Goal: Information Seeking & Learning: Check status

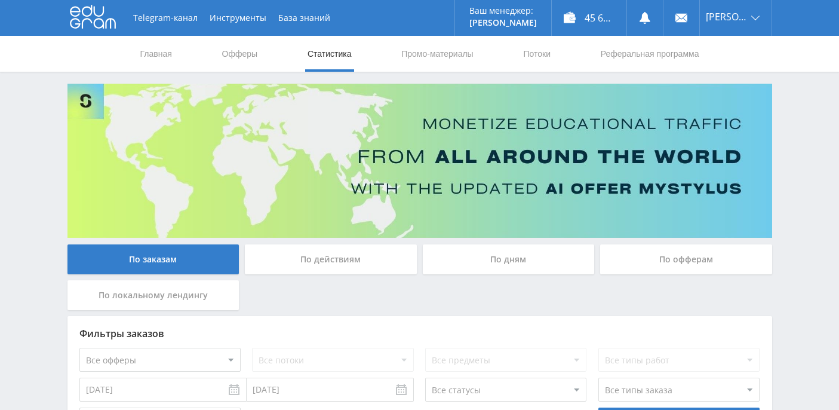
scroll to position [429, 0]
click at [468, 253] on div "По дням" at bounding box center [509, 259] width 172 height 30
click at [0, 0] on input "По дням" at bounding box center [0, 0] width 0 height 0
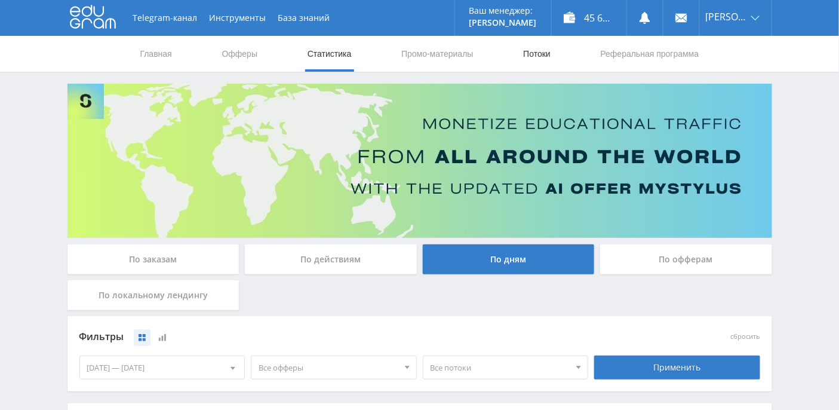
click at [546, 60] on link "Потоки" at bounding box center [537, 54] width 30 height 36
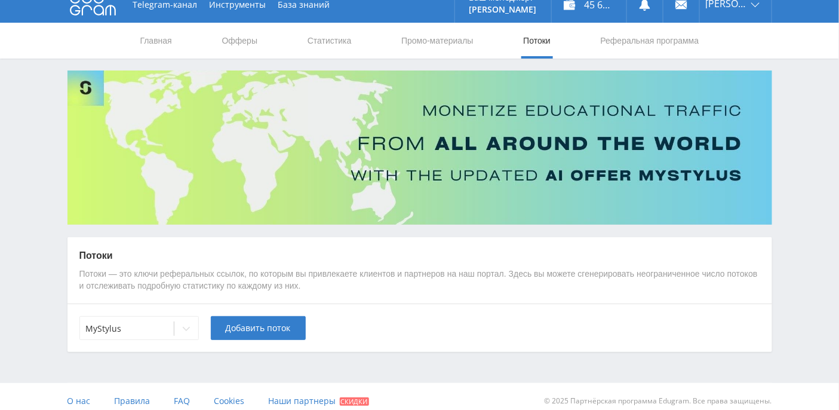
scroll to position [21, 0]
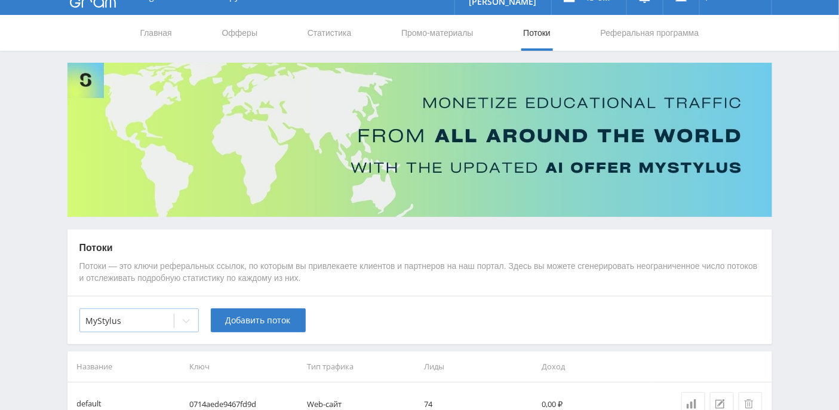
click at [180, 321] on div at bounding box center [186, 321] width 24 height 24
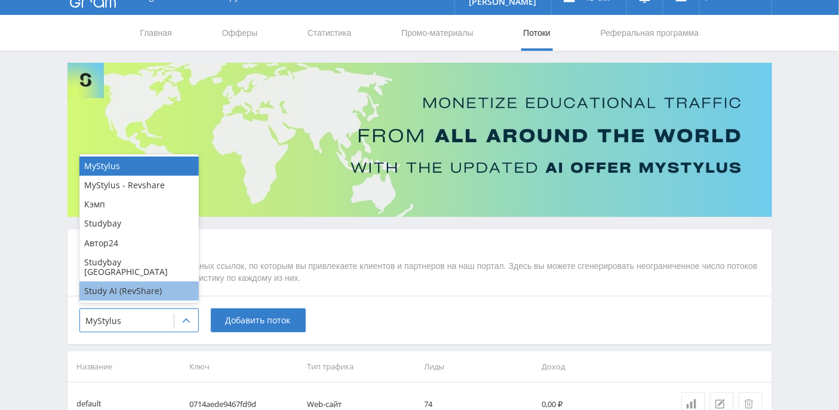
click at [159, 288] on div "Study AI (RevShare)" at bounding box center [138, 290] width 119 height 19
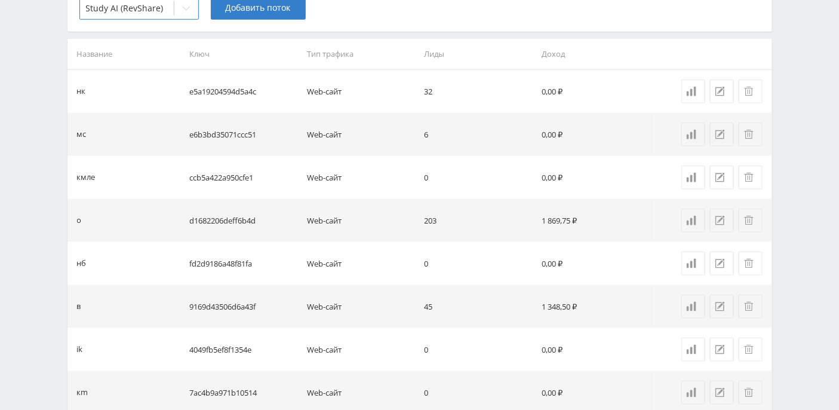
scroll to position [481, 0]
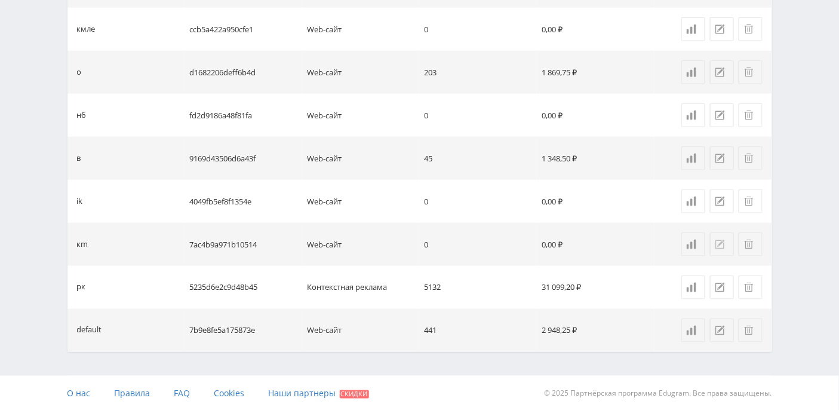
click at [717, 247] on icon at bounding box center [720, 244] width 10 height 10
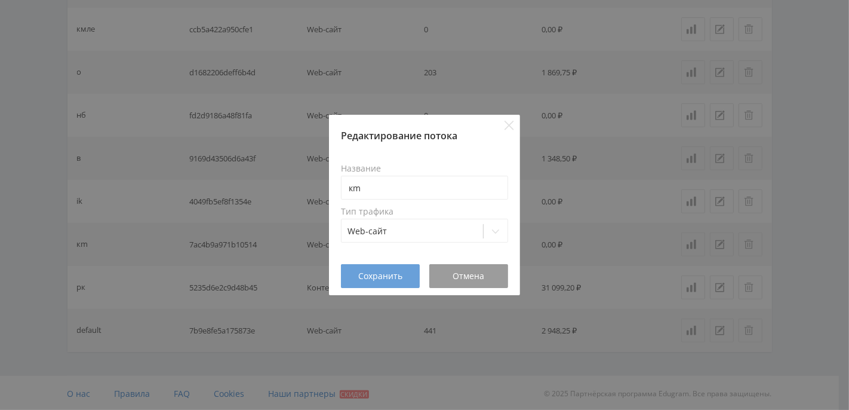
click at [397, 274] on span "Сохранить" at bounding box center [380, 276] width 44 height 10
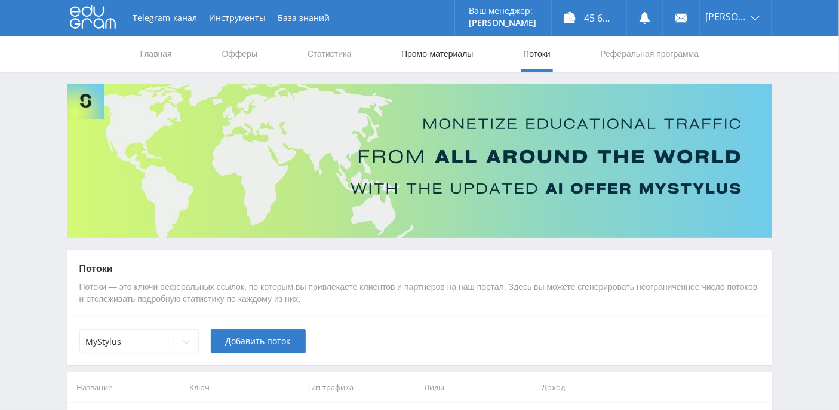
click at [459, 59] on link "Промо-материалы" at bounding box center [437, 54] width 74 height 36
select select "376"
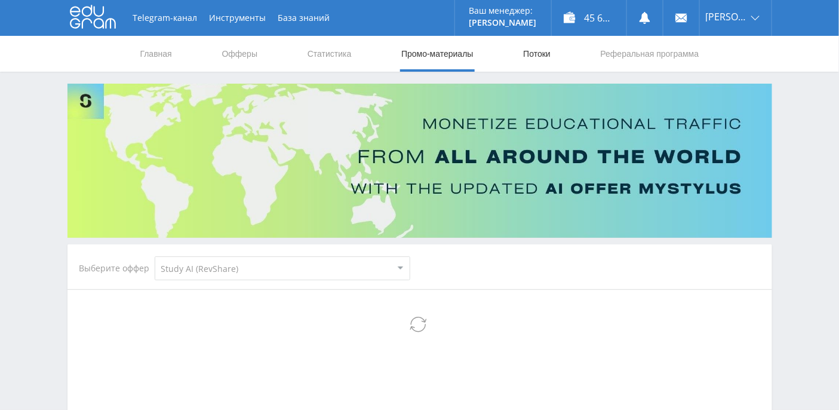
select select "376"
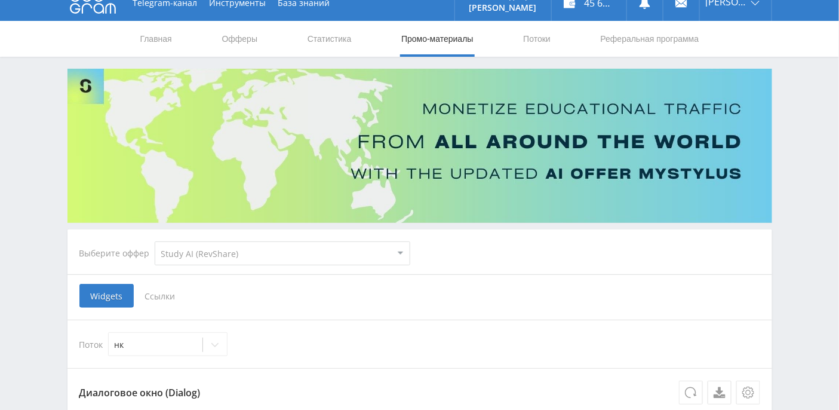
scroll to position [159, 0]
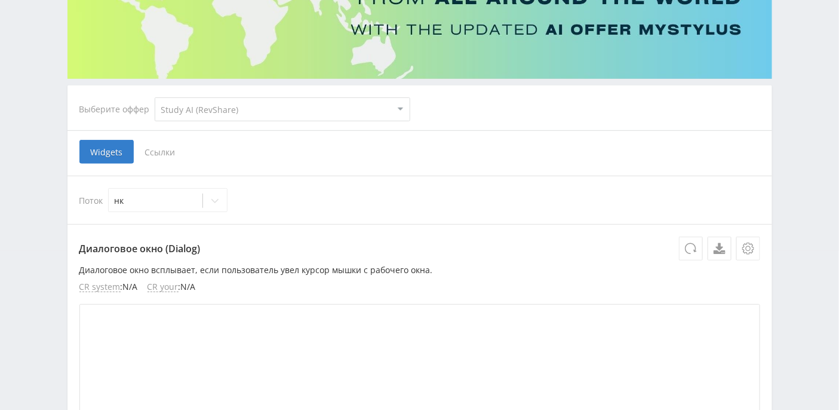
click at [171, 152] on span "Ссылки" at bounding box center [160, 152] width 53 height 24
click at [0, 0] on input "Ссылки" at bounding box center [0, 0] width 0 height 0
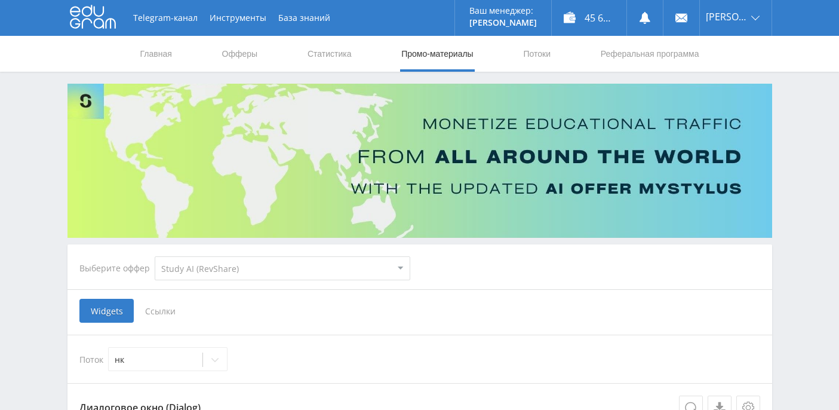
select select "376"
click at [330, 60] on link "Статистика" at bounding box center [329, 54] width 47 height 36
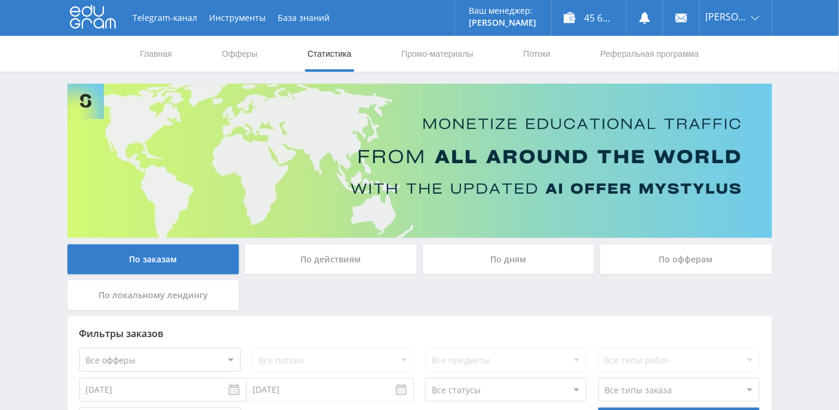
click at [524, 254] on div "По дням" at bounding box center [509, 259] width 172 height 30
click at [0, 0] on input "По дням" at bounding box center [0, 0] width 0 height 0
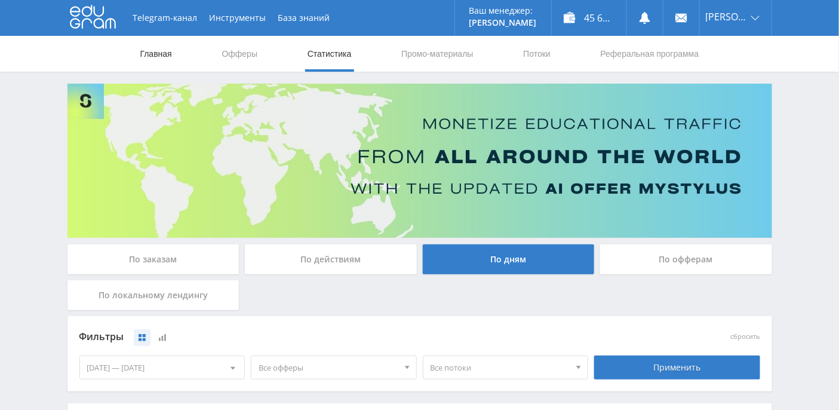
click at [169, 57] on link "Главная" at bounding box center [156, 54] width 34 height 36
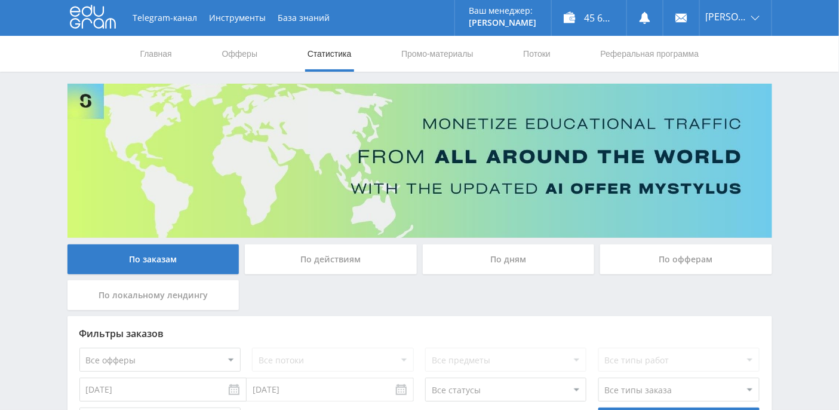
scroll to position [219, 0]
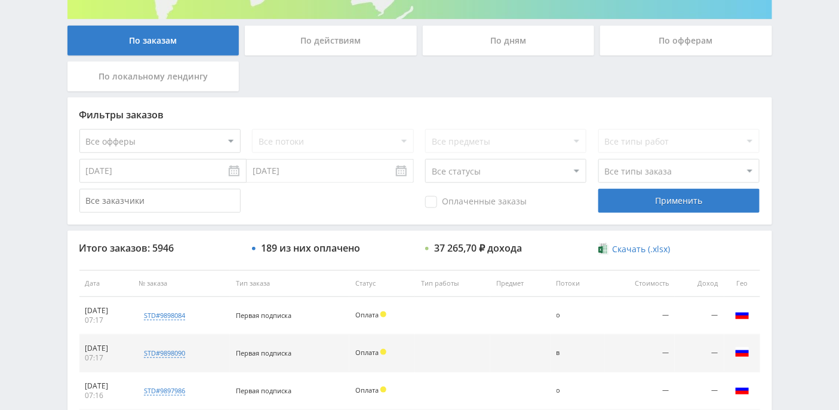
click at [234, 142] on select "Все офферы MyStylus MyStylus - Revshare Кэмп Studybay Автор24 Studybay [GEOGRAP…" at bounding box center [159, 141] width 161 height 24
select select "340"
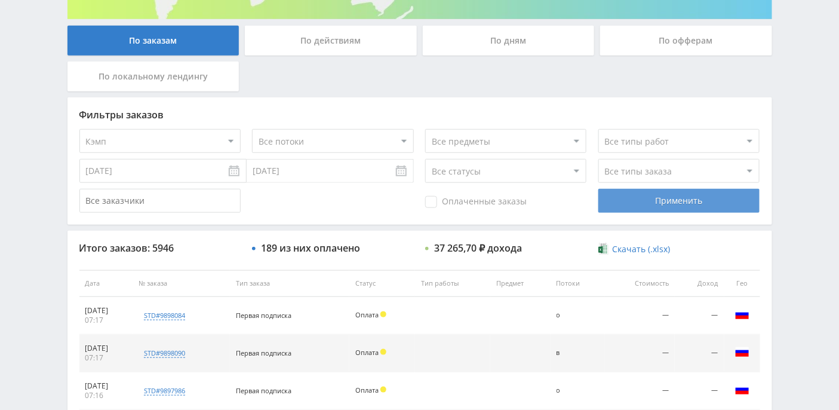
click at [668, 203] on div "Применить" at bounding box center [678, 201] width 161 height 24
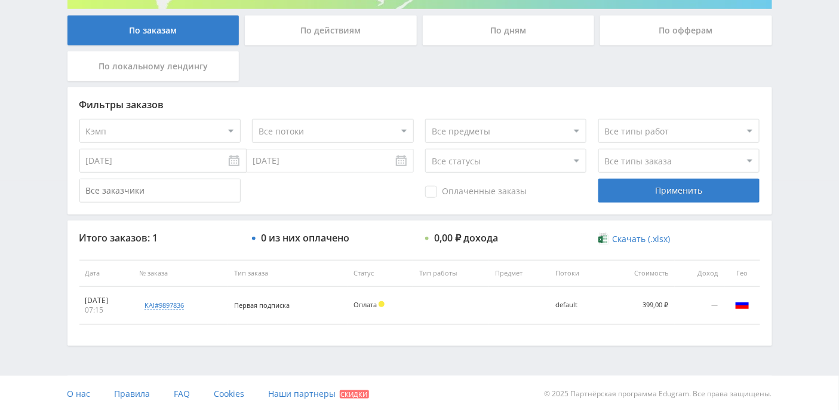
scroll to position [0, 0]
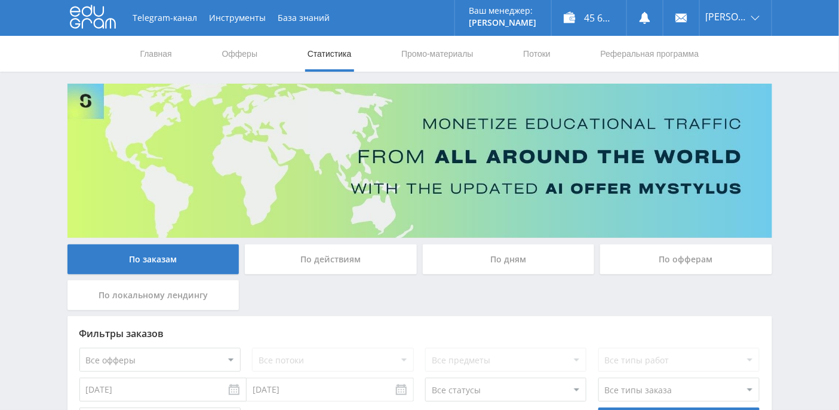
click at [510, 260] on div "По дням" at bounding box center [509, 259] width 172 height 30
click at [0, 0] on input "По дням" at bounding box center [0, 0] width 0 height 0
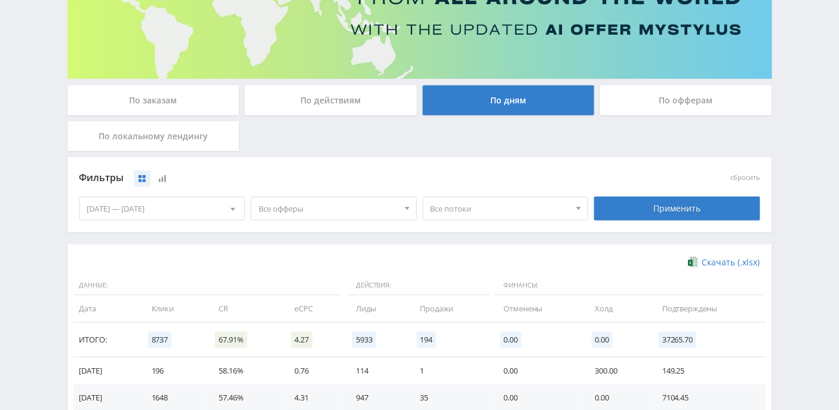
click at [692, 95] on div "По офферам" at bounding box center [686, 100] width 172 height 30
click at [0, 0] on input "По офферам" at bounding box center [0, 0] width 0 height 0
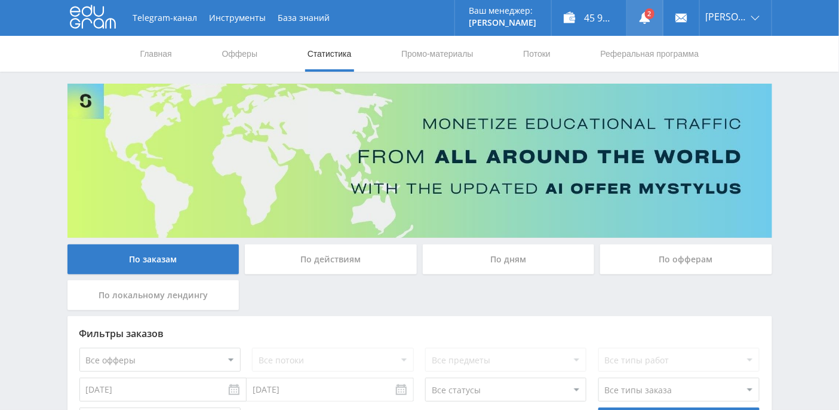
click at [658, 24] on link at bounding box center [645, 18] width 36 height 36
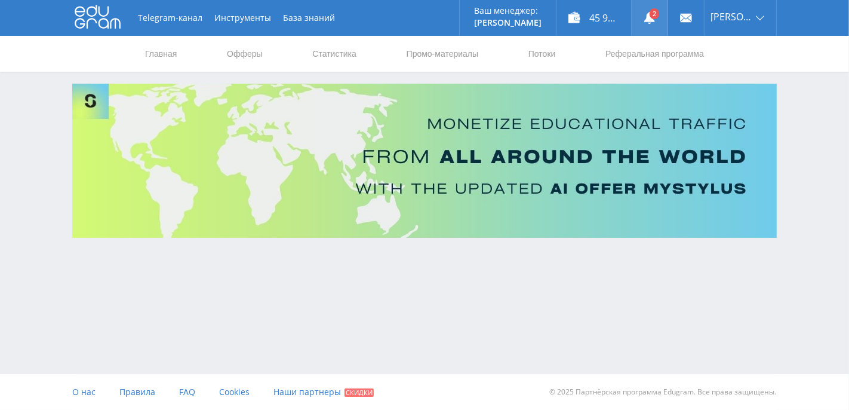
click at [655, 17] on use at bounding box center [649, 18] width 11 height 12
click at [349, 56] on link "Статистика" at bounding box center [334, 54] width 47 height 36
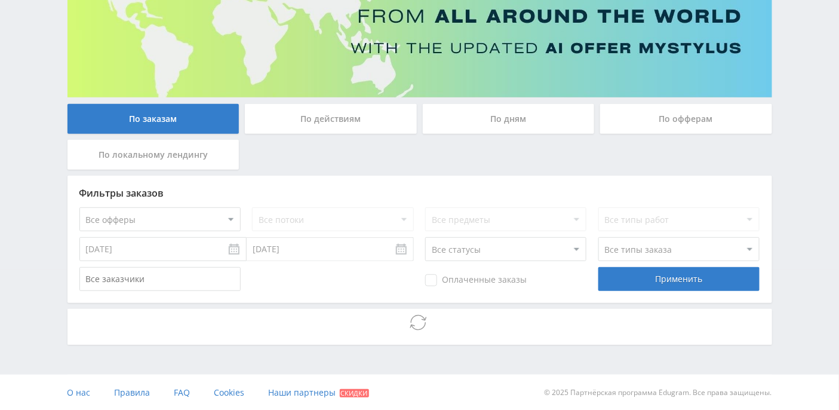
scroll to position [60, 0]
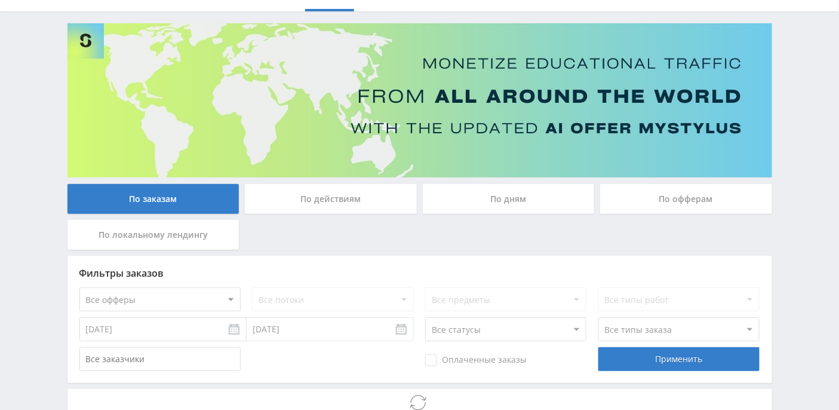
click at [514, 193] on div "По дням" at bounding box center [509, 199] width 172 height 30
click at [0, 0] on input "По дням" at bounding box center [0, 0] width 0 height 0
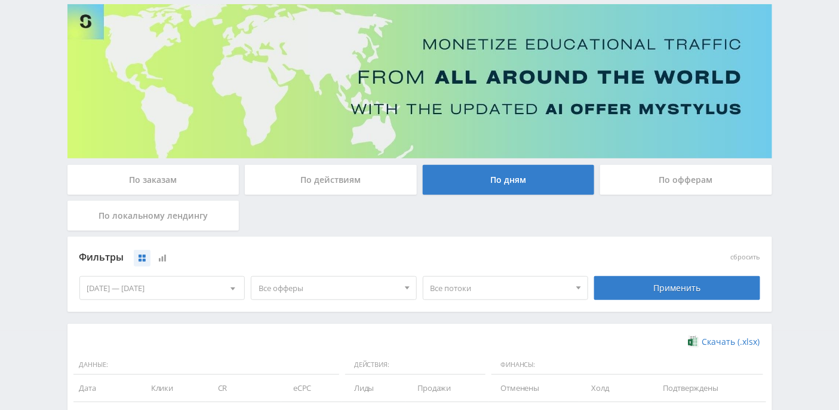
scroll to position [10, 0]
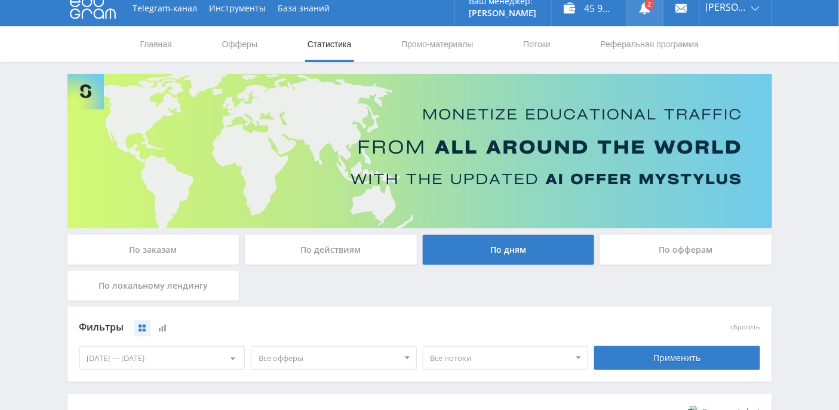
click at [663, 12] on link at bounding box center [645, 8] width 36 height 36
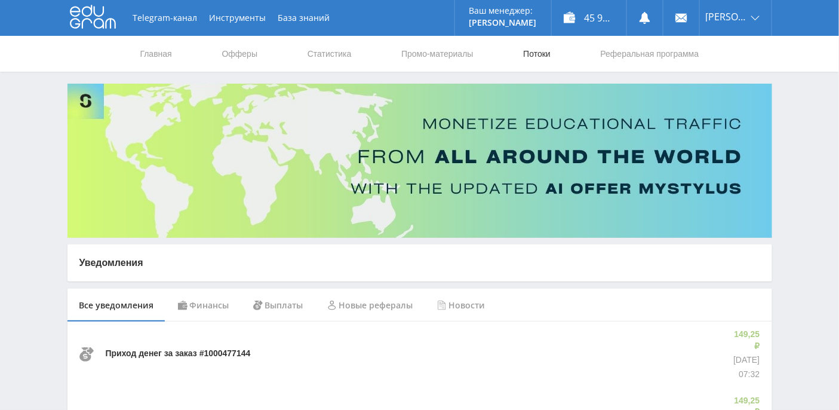
click at [543, 56] on link "Потоки" at bounding box center [537, 54] width 30 height 36
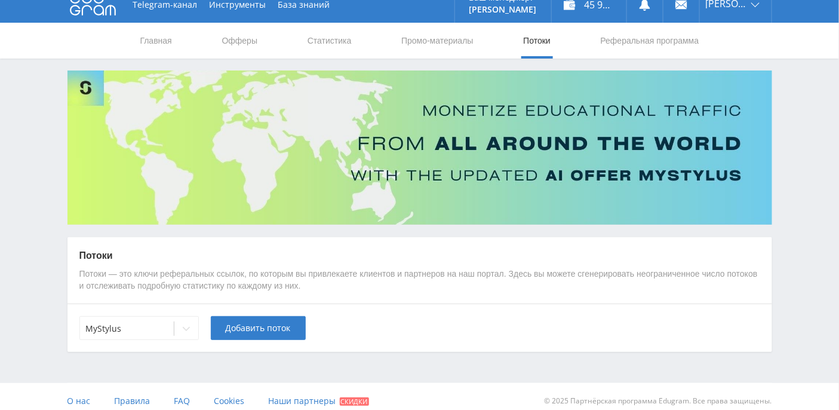
scroll to position [21, 0]
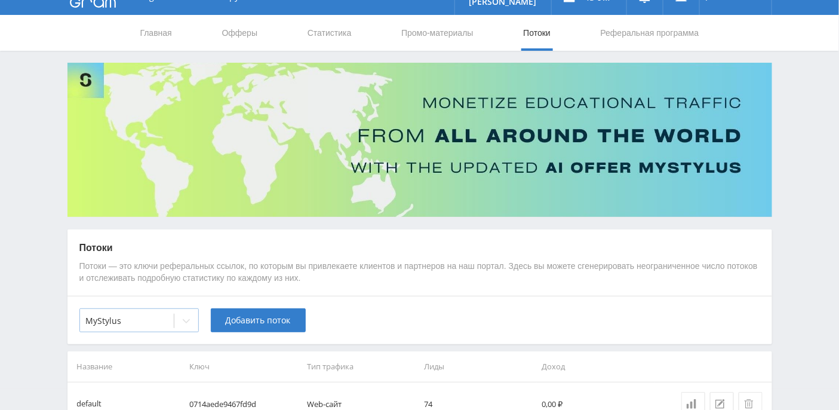
click at [182, 322] on icon at bounding box center [187, 321] width 10 height 10
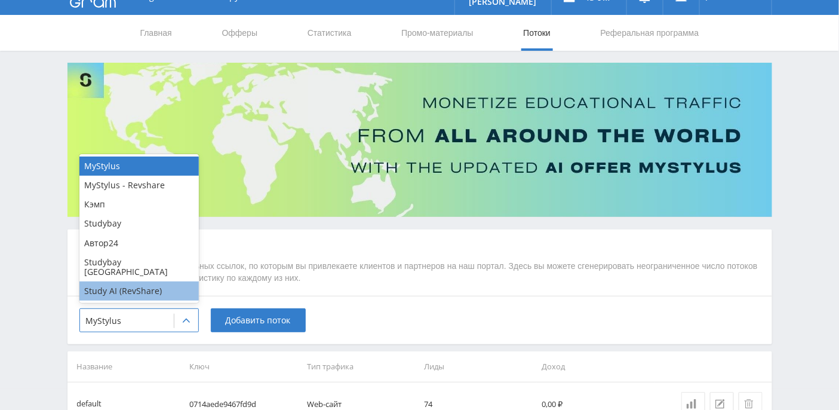
click at [155, 293] on div "Study AI (RevShare)" at bounding box center [138, 290] width 119 height 19
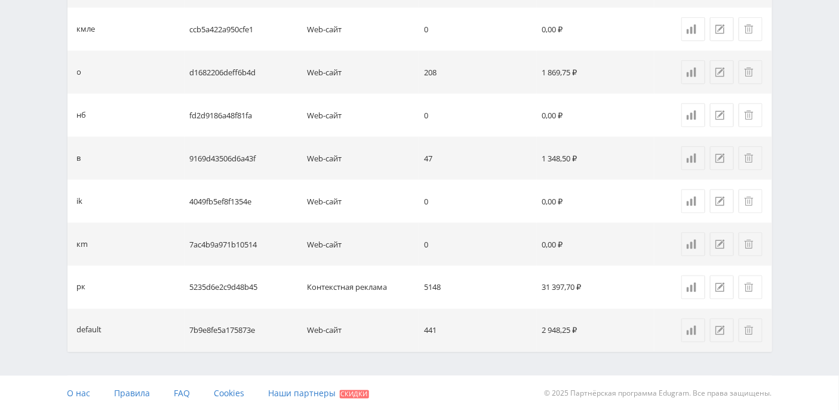
scroll to position [0, 0]
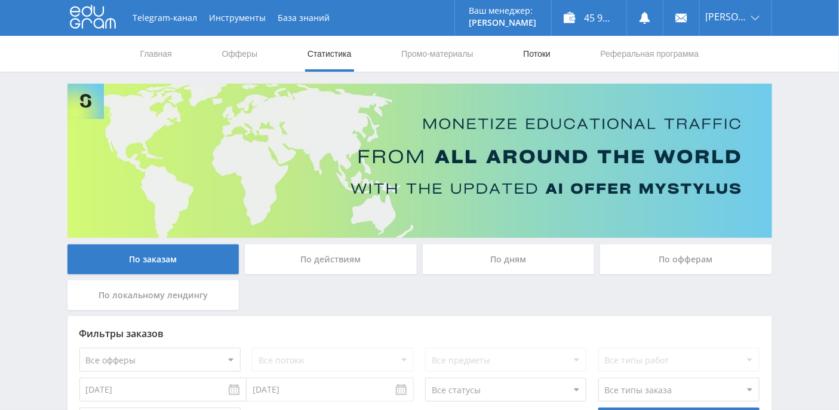
click at [541, 58] on link "Потоки" at bounding box center [537, 54] width 30 height 36
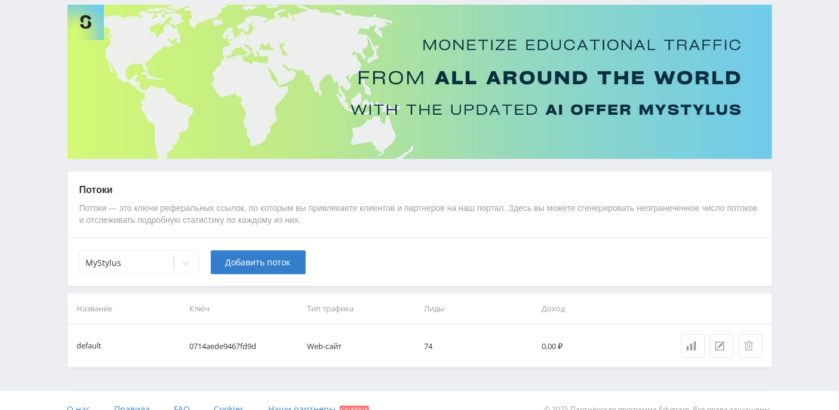
scroll to position [94, 0]
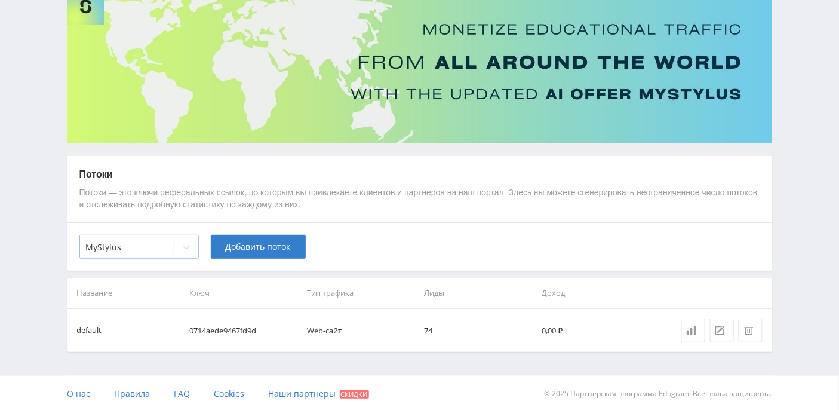
click at [183, 250] on icon at bounding box center [187, 247] width 10 height 10
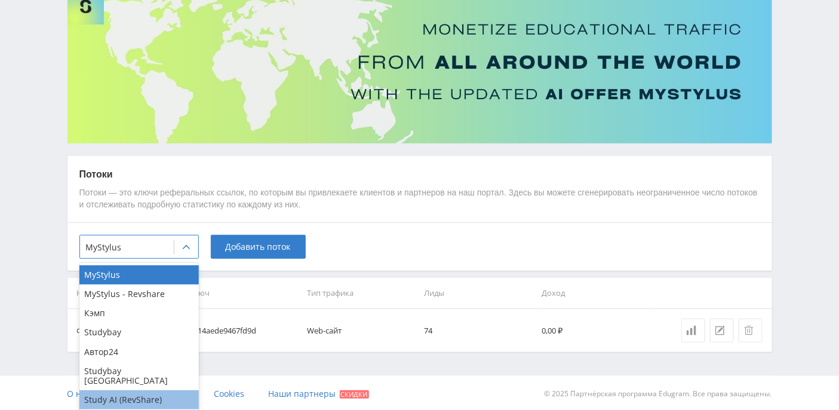
click at [145, 390] on div "Study AI (RevShare)" at bounding box center [138, 399] width 119 height 19
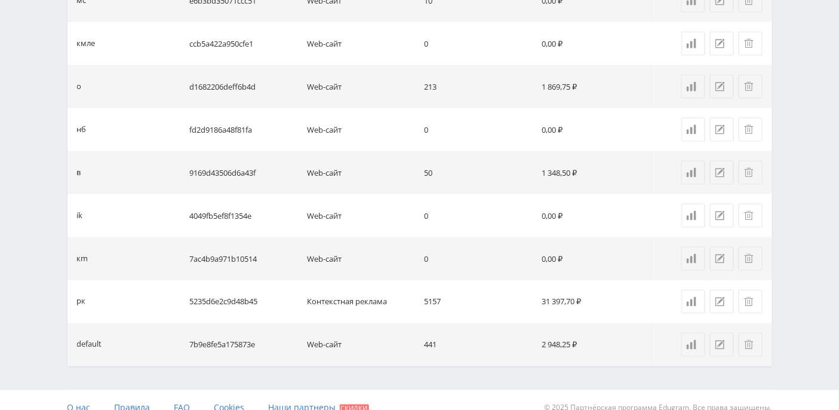
scroll to position [481, 0]
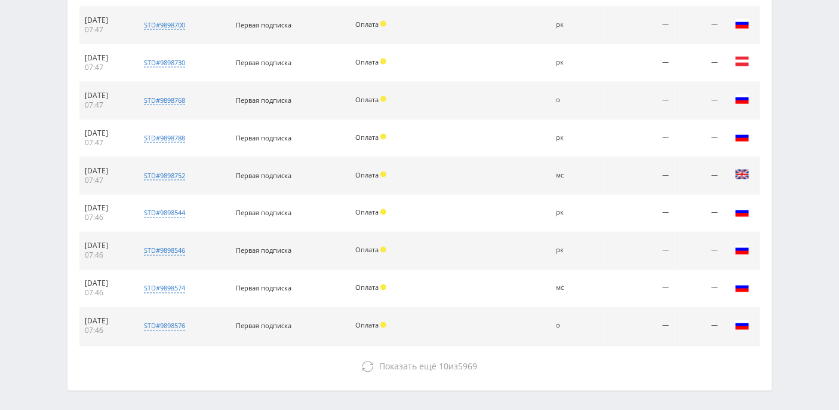
scroll to position [589, 0]
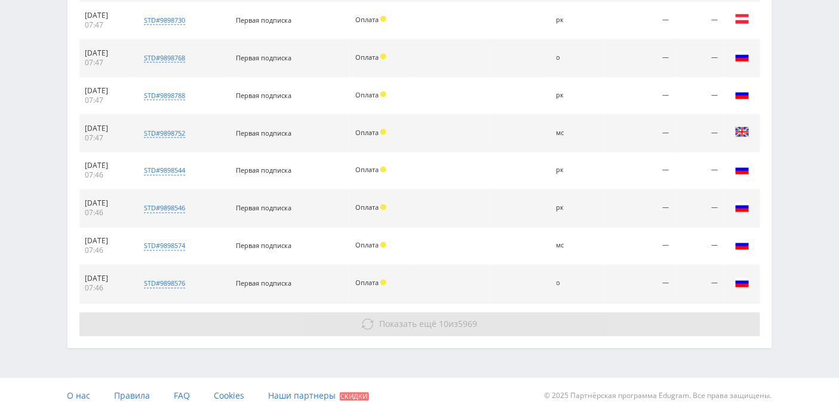
click at [371, 325] on icon at bounding box center [368, 324] width 12 height 12
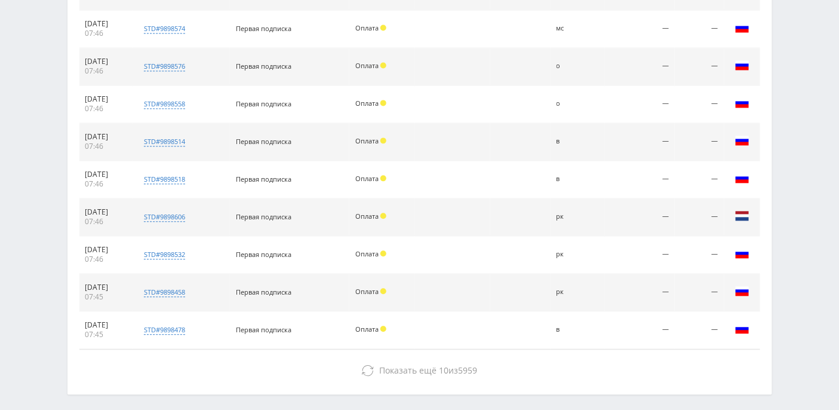
scroll to position [828, 0]
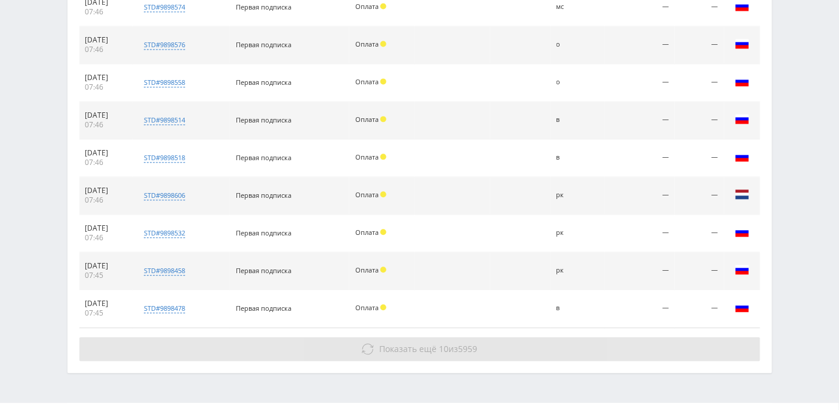
click at [392, 343] on span "Показать ещё" at bounding box center [407, 348] width 57 height 11
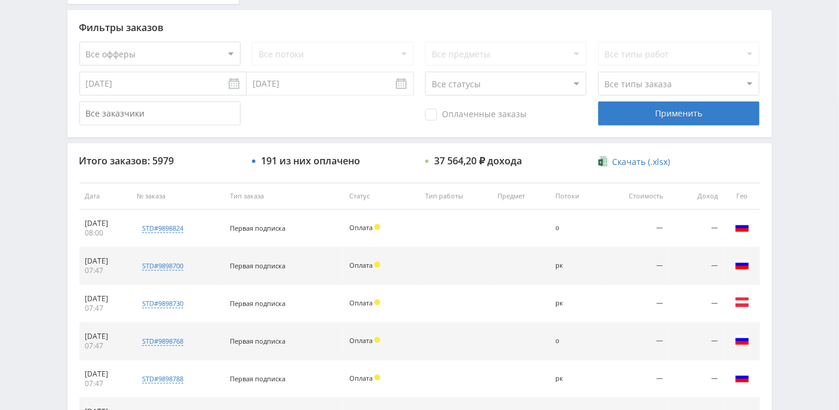
scroll to position [0, 0]
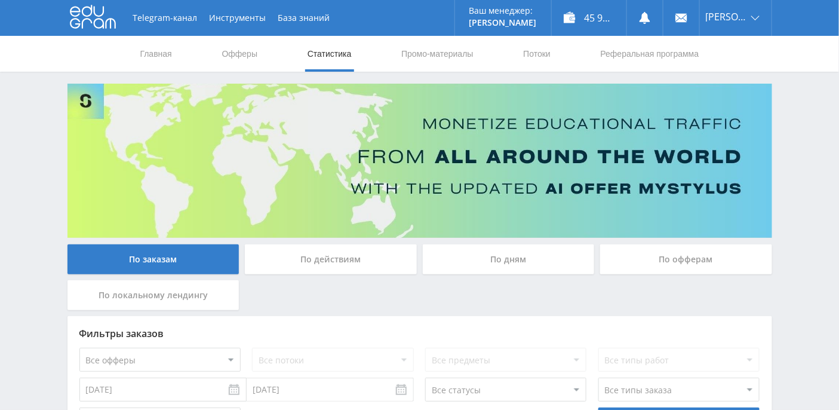
click at [506, 262] on div "По дням" at bounding box center [509, 259] width 172 height 30
click at [0, 0] on input "По дням" at bounding box center [0, 0] width 0 height 0
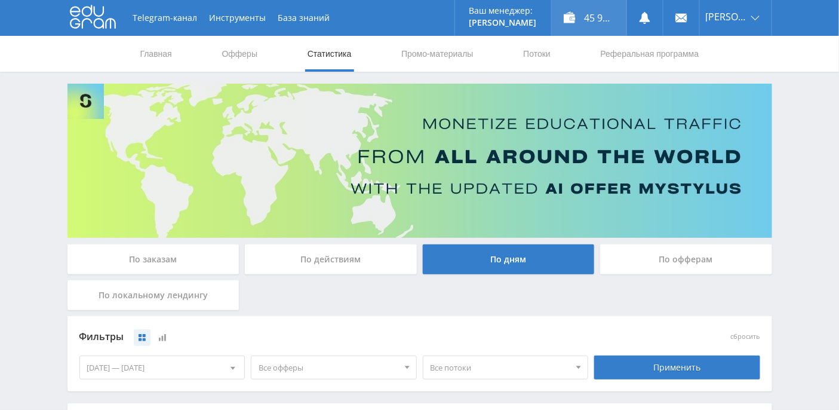
click at [616, 23] on div "45 910,81 ₽" at bounding box center [589, 18] width 75 height 36
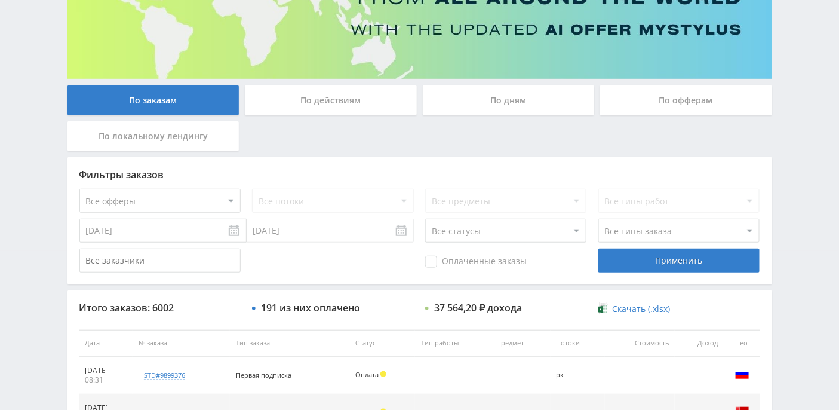
click at [514, 106] on div "По дням" at bounding box center [509, 100] width 172 height 30
click at [0, 0] on input "По дням" at bounding box center [0, 0] width 0 height 0
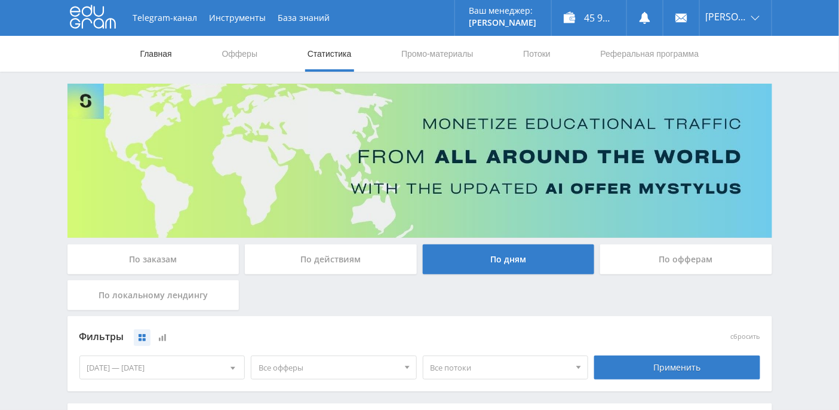
click at [157, 57] on link "Главная" at bounding box center [156, 54] width 34 height 36
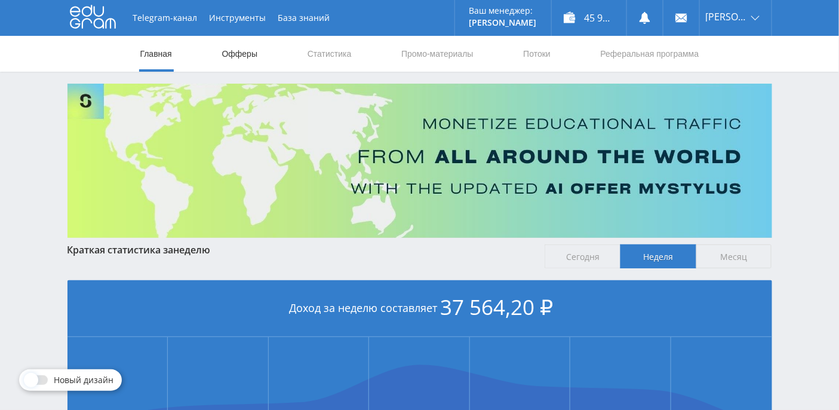
click at [253, 56] on link "Офферы" at bounding box center [240, 54] width 38 height 36
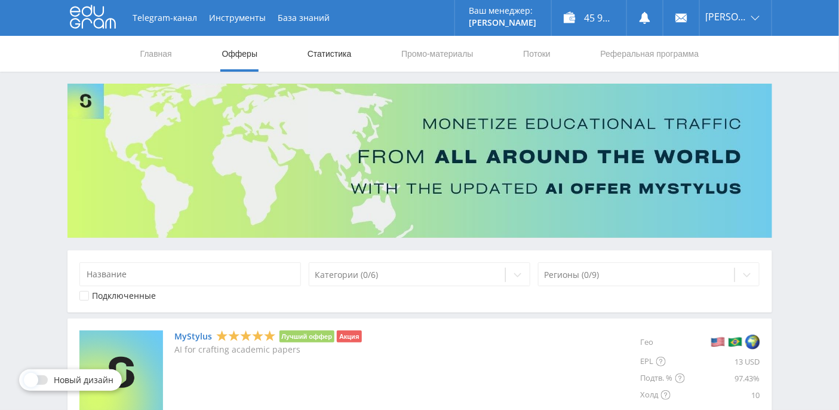
click at [330, 53] on link "Статистика" at bounding box center [329, 54] width 47 height 36
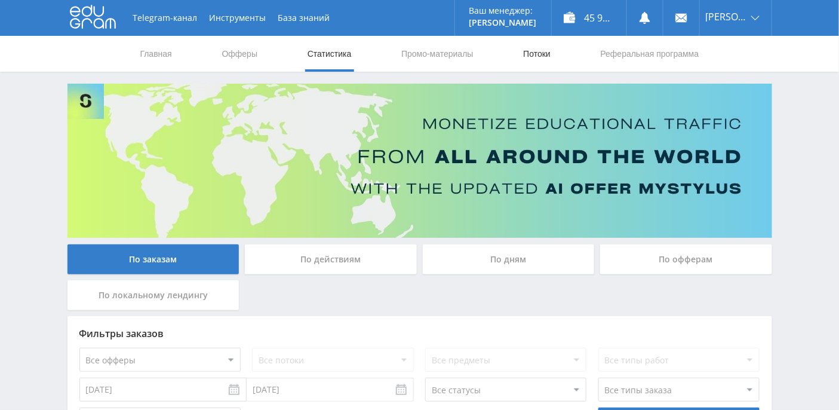
click at [545, 56] on link "Потоки" at bounding box center [537, 54] width 30 height 36
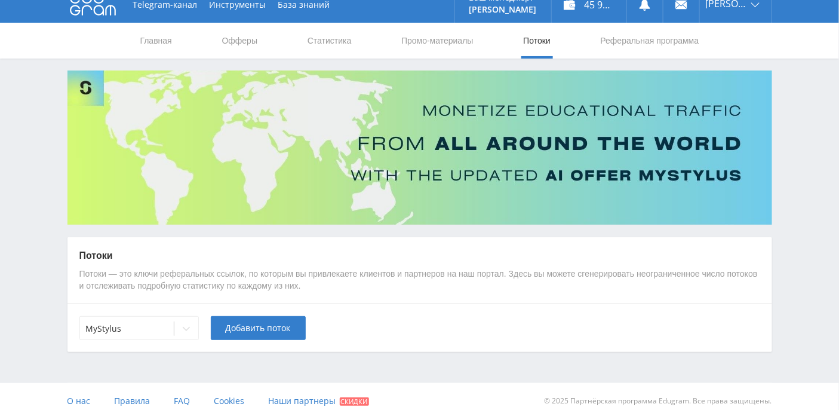
scroll to position [21, 0]
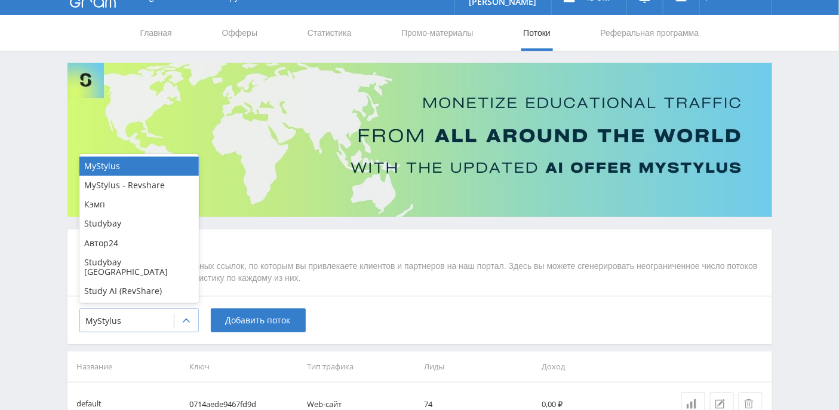
click at [194, 320] on div at bounding box center [186, 321] width 24 height 24
click at [164, 288] on div "Study AI (RevShare)" at bounding box center [138, 290] width 119 height 19
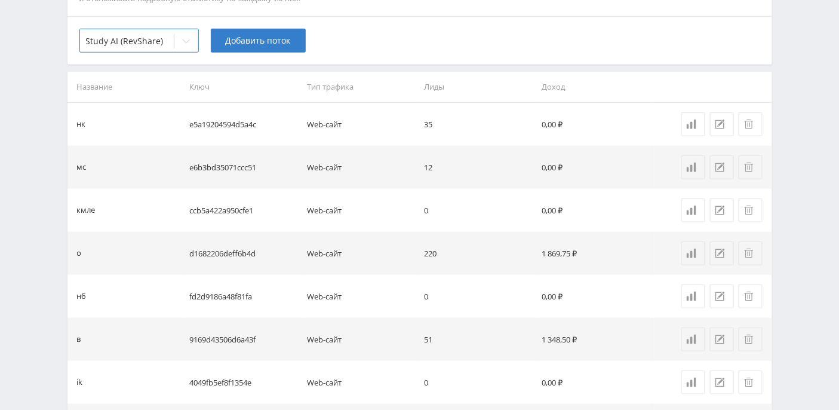
scroll to position [481, 0]
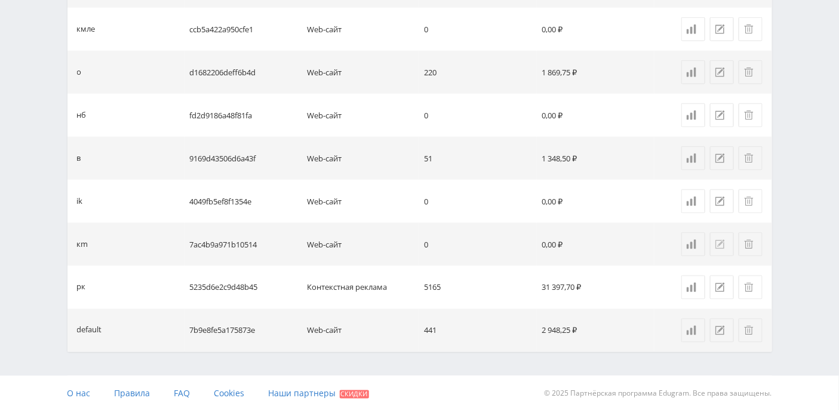
click at [718, 245] on icon at bounding box center [720, 244] width 10 height 10
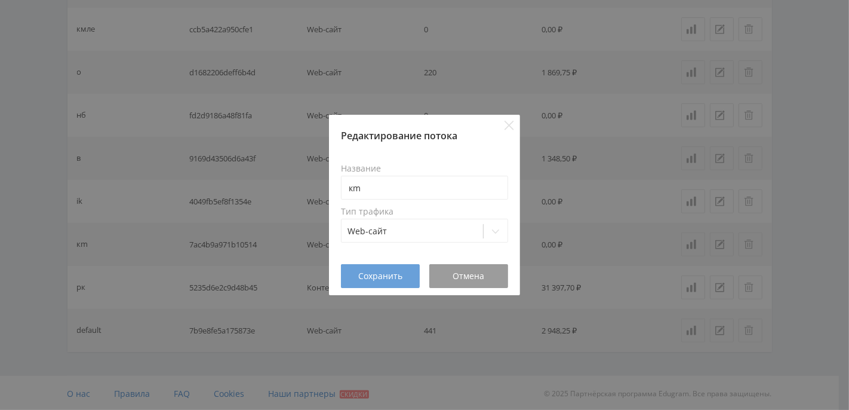
click at [393, 275] on span "Сохранить" at bounding box center [380, 276] width 44 height 10
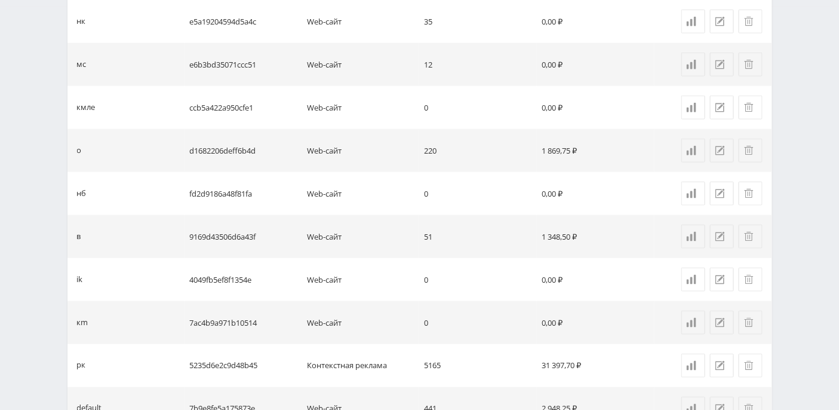
scroll to position [323, 0]
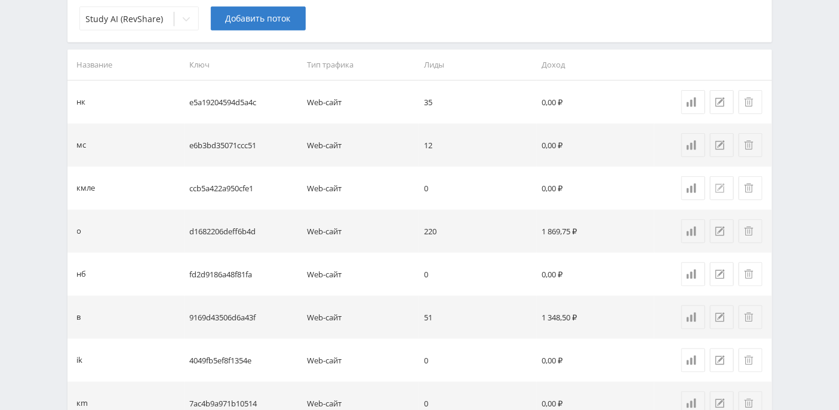
click at [719, 191] on icon at bounding box center [720, 188] width 10 height 10
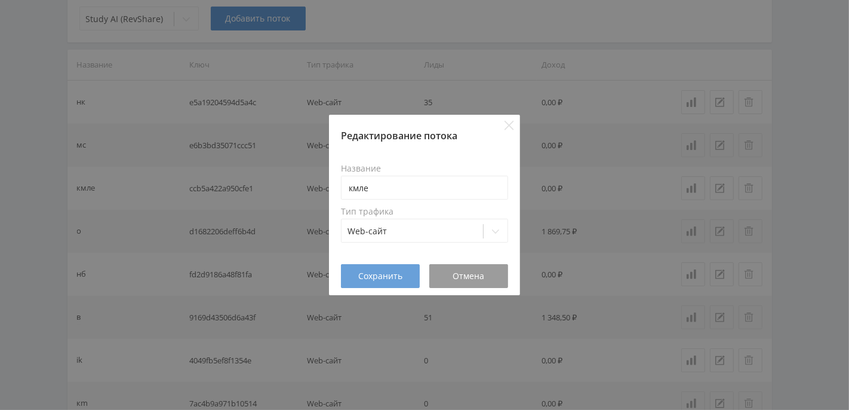
click at [392, 275] on span "Сохранить" at bounding box center [380, 276] width 44 height 10
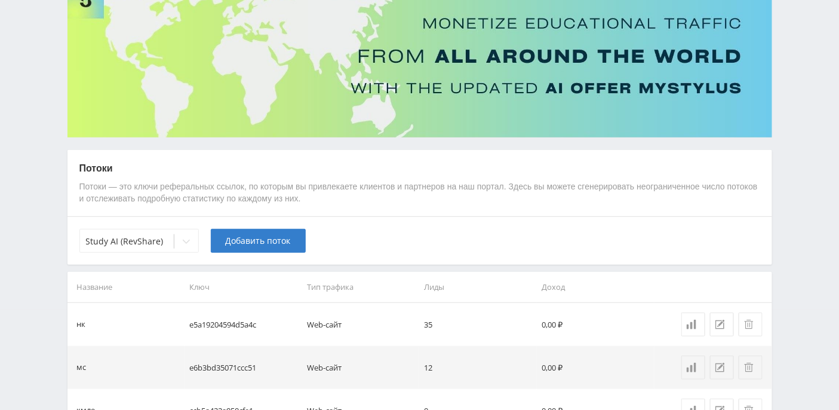
scroll to position [0, 0]
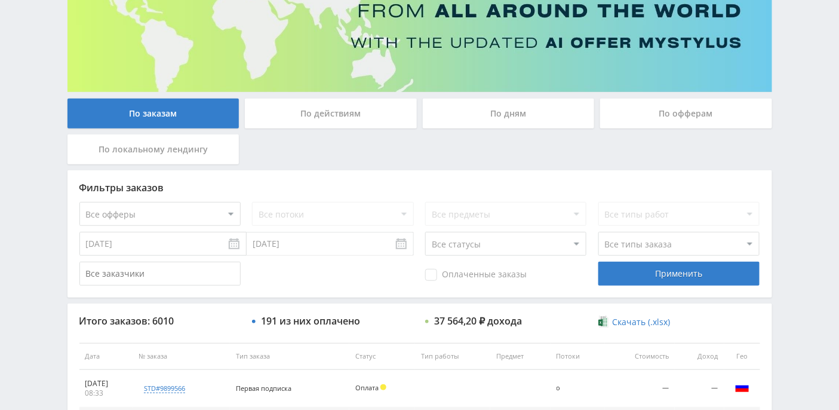
scroll to position [232, 0]
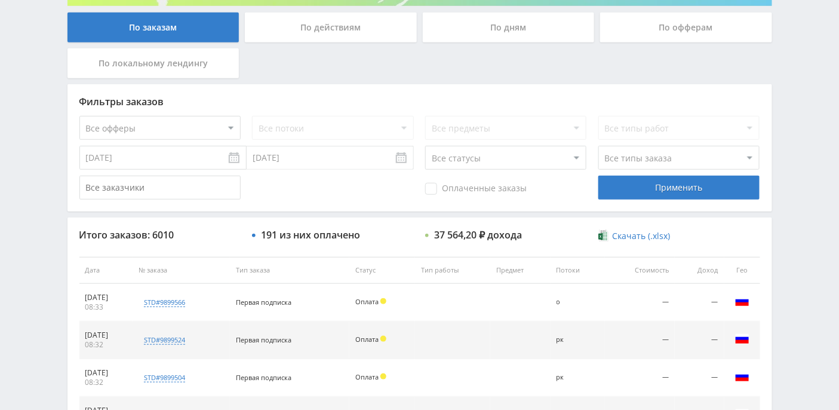
click at [512, 23] on div "По дням" at bounding box center [509, 28] width 172 height 30
click at [0, 0] on input "По дням" at bounding box center [0, 0] width 0 height 0
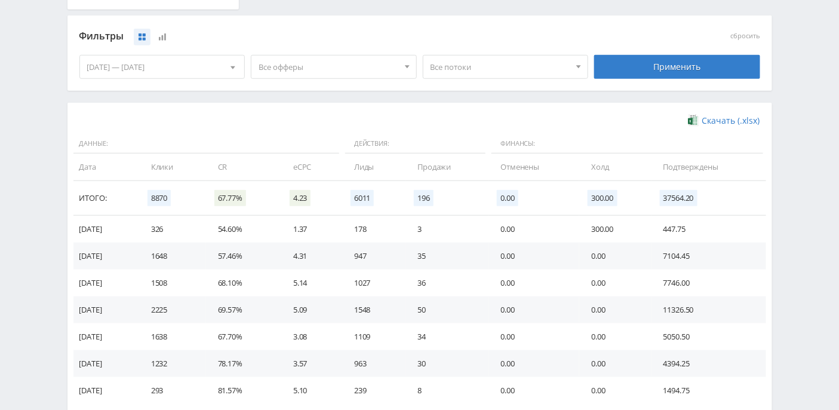
scroll to position [370, 0]
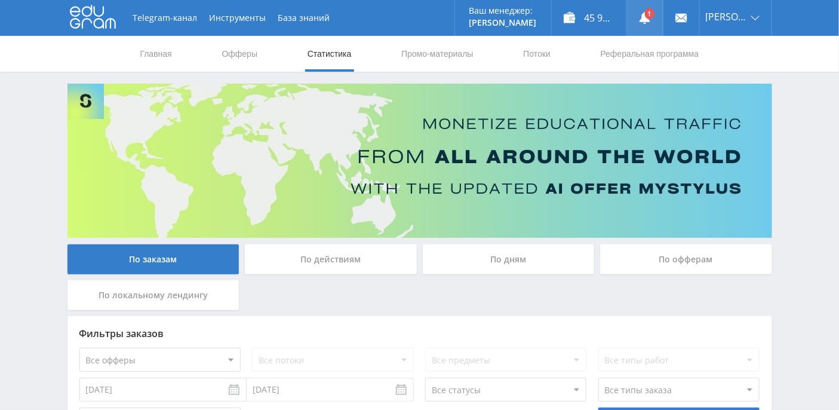
click at [659, 16] on link at bounding box center [645, 18] width 36 height 36
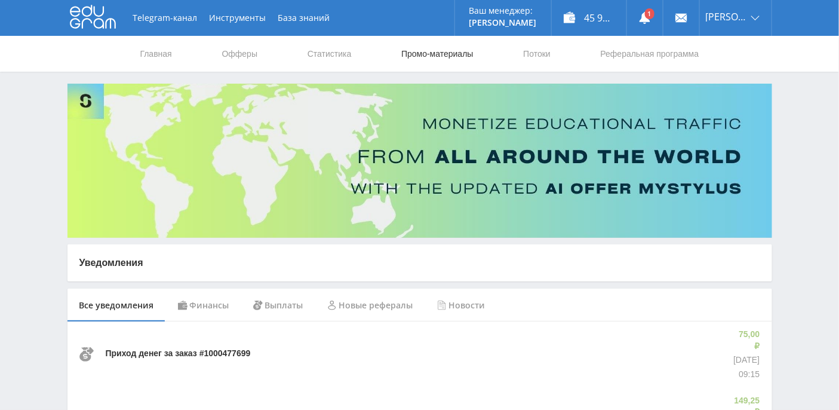
click at [429, 56] on link "Промо-материалы" at bounding box center [437, 54] width 74 height 36
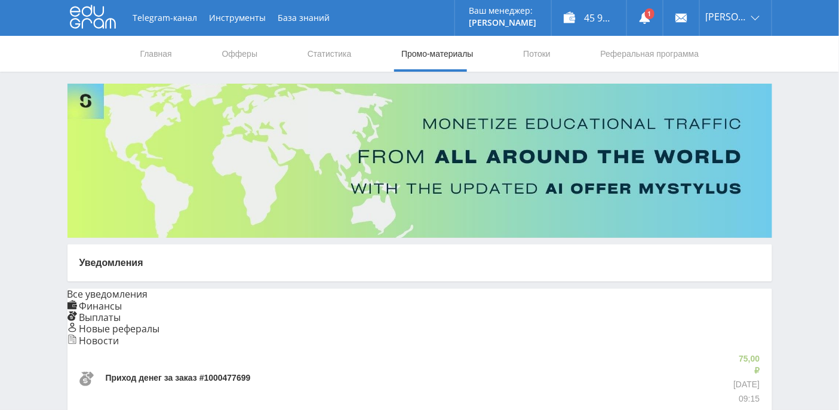
select select "376"
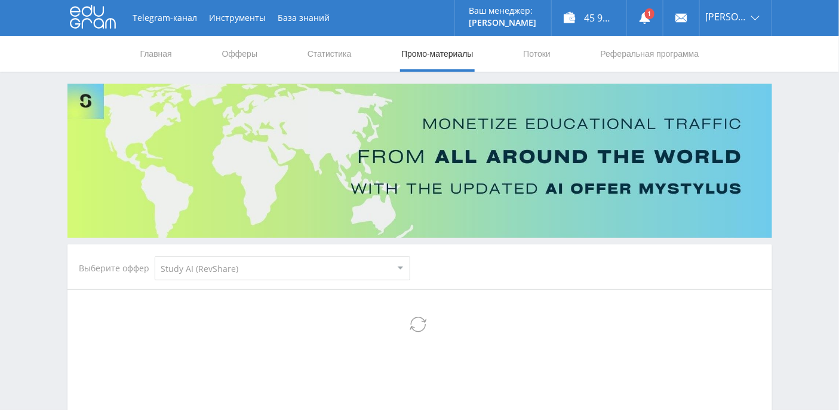
select select "376"
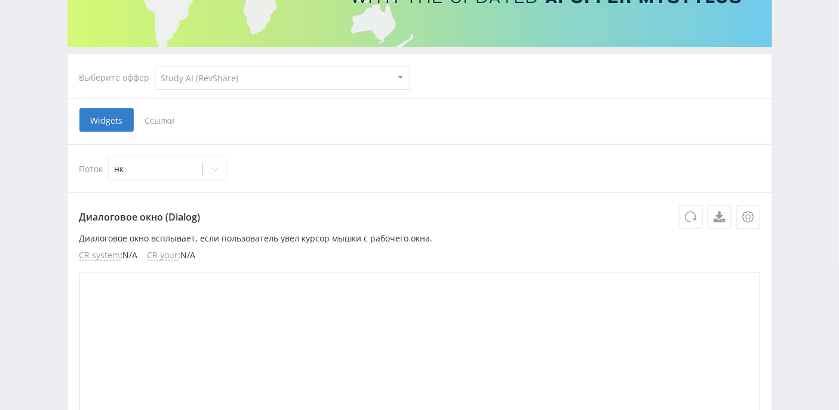
scroll to position [252, 0]
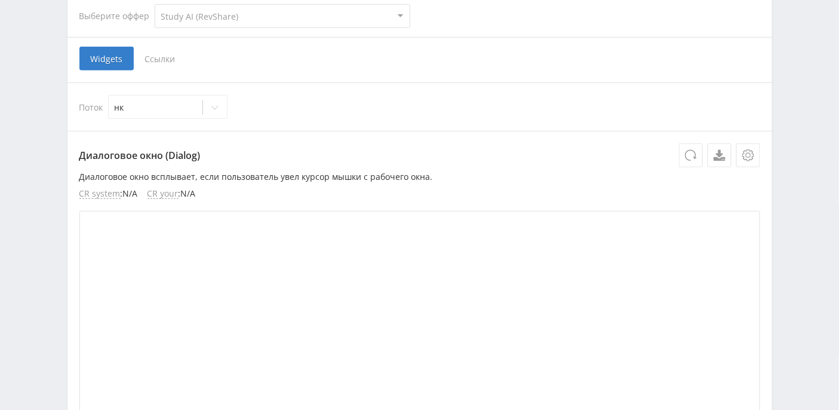
click at [173, 56] on span "Ссылки" at bounding box center [160, 59] width 53 height 24
click at [0, 0] on input "Ссылки" at bounding box center [0, 0] width 0 height 0
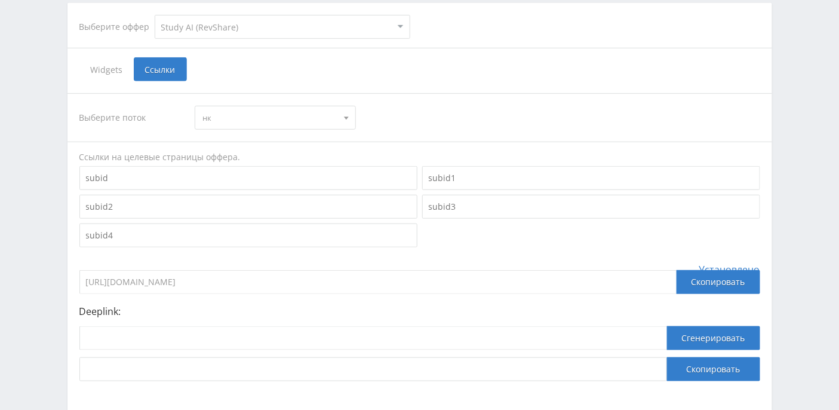
scroll to position [227, 0]
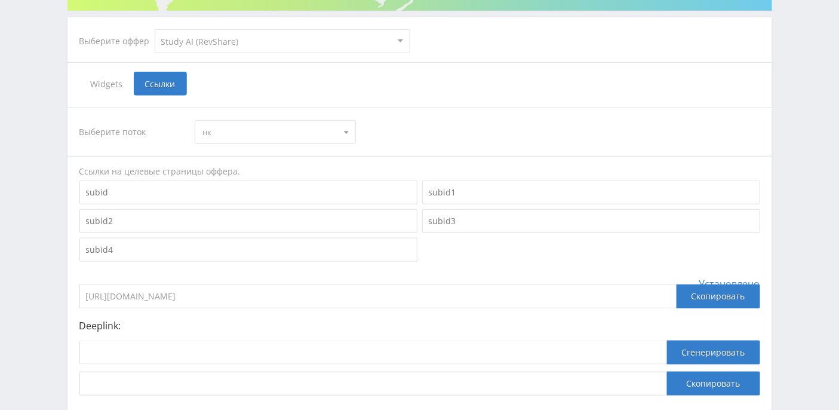
click at [314, 130] on span "нк" at bounding box center [269, 132] width 135 height 23
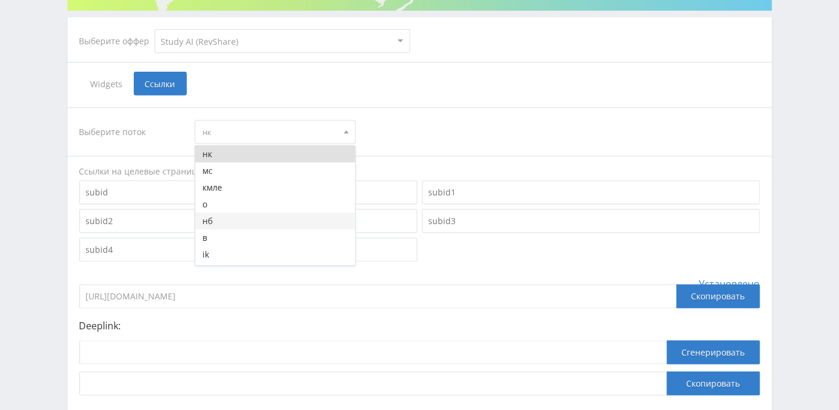
click at [242, 219] on button "нб" at bounding box center [275, 221] width 160 height 17
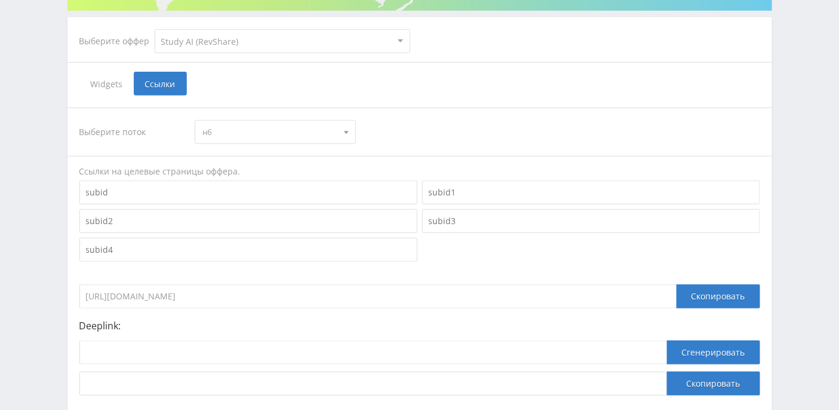
scroll to position [306, 0]
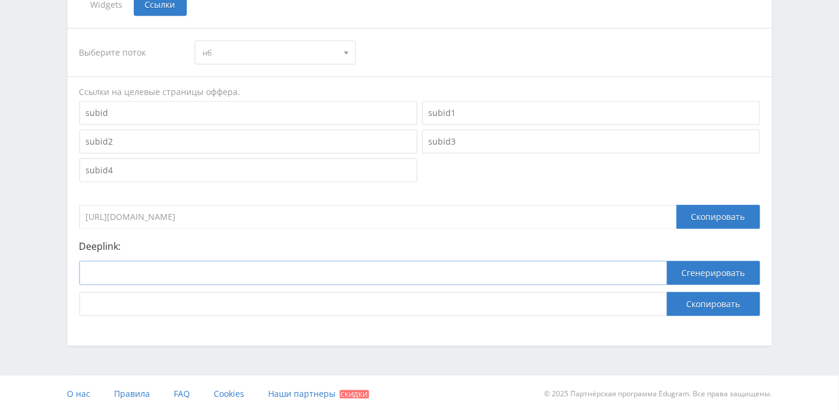
click at [223, 272] on input at bounding box center [373, 273] width 588 height 24
drag, startPoint x: 269, startPoint y: 211, endPoint x: 73, endPoint y: 210, distance: 196.5
click at [73, 210] on div "Выберите поток нб нк мс кмле о нб в ik кm рк default Ссылки на целевые страницы…" at bounding box center [419, 172] width 705 height 312
click at [223, 278] on input at bounding box center [373, 273] width 588 height 24
paste input "https://study24.ai/chat/google_image"
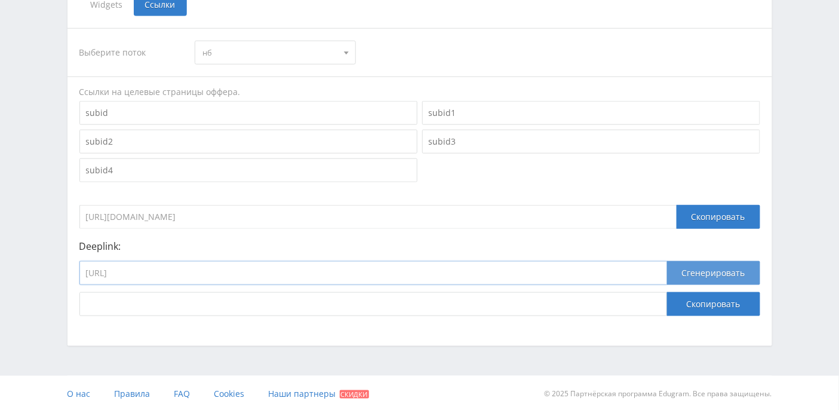
type input "https://study24.ai/chat/google_image"
click at [711, 269] on button "Сгенерировать" at bounding box center [713, 273] width 93 height 24
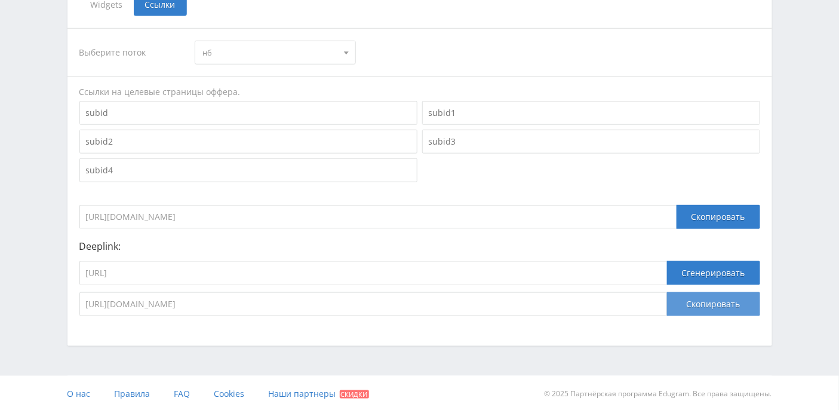
click at [732, 302] on button "Скопировать" at bounding box center [713, 304] width 93 height 24
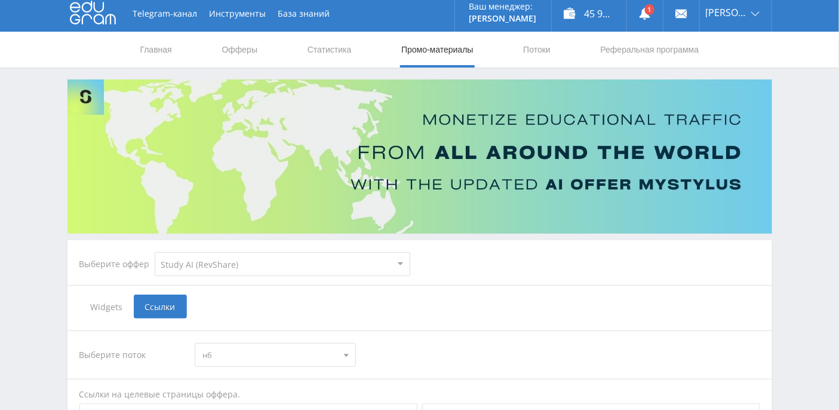
scroll to position [0, 0]
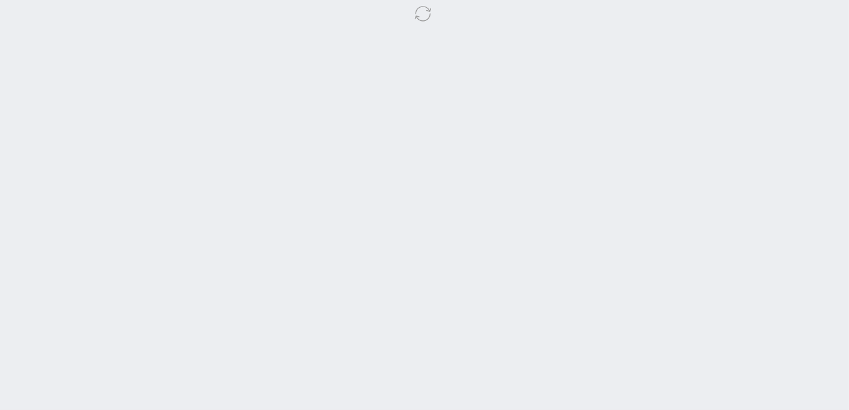
select select "376"
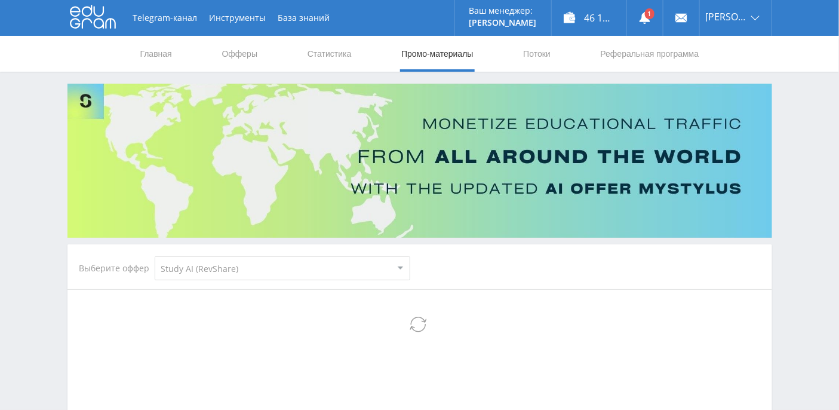
select select "376"
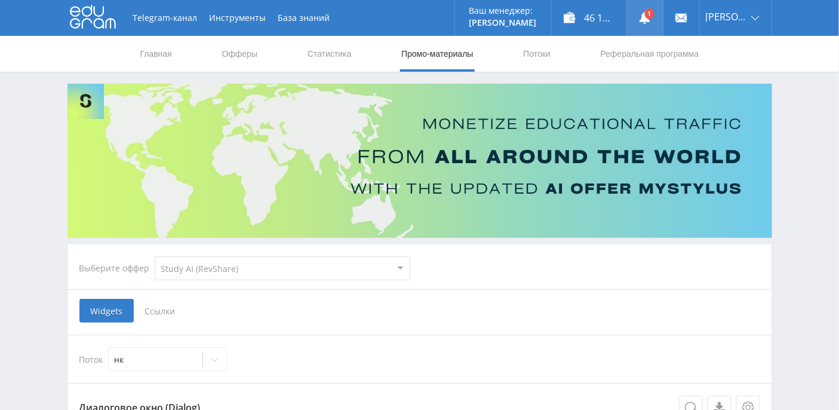
click at [650, 20] on use at bounding box center [645, 18] width 11 height 12
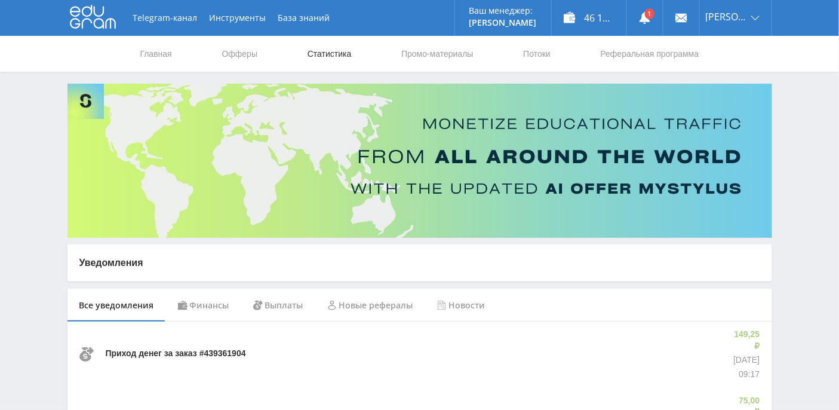
click at [351, 50] on link "Статистика" at bounding box center [329, 54] width 47 height 36
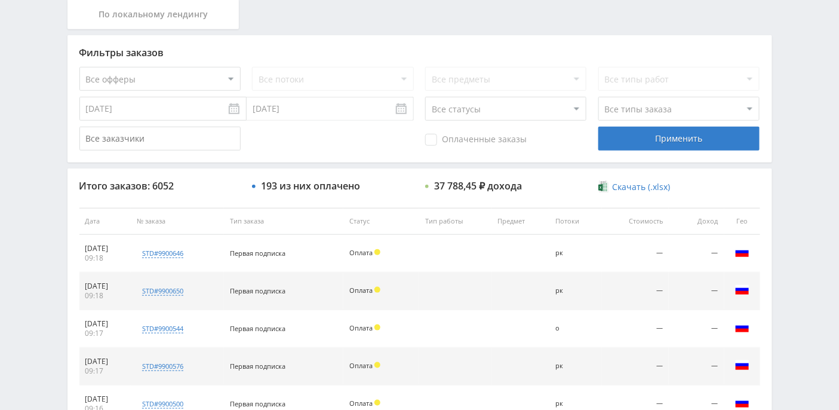
scroll to position [299, 0]
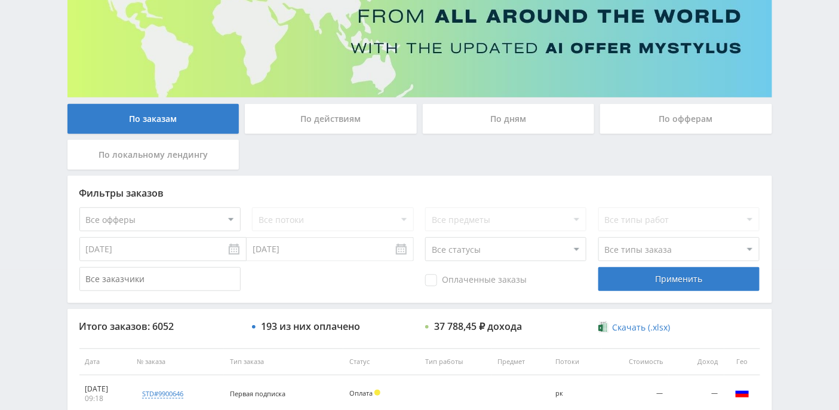
click at [511, 116] on div "По дням" at bounding box center [509, 119] width 172 height 30
click at [0, 0] on input "По дням" at bounding box center [0, 0] width 0 height 0
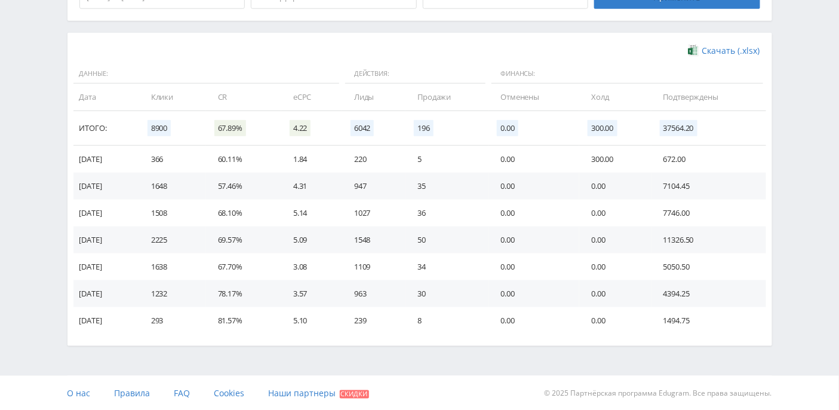
scroll to position [0, 0]
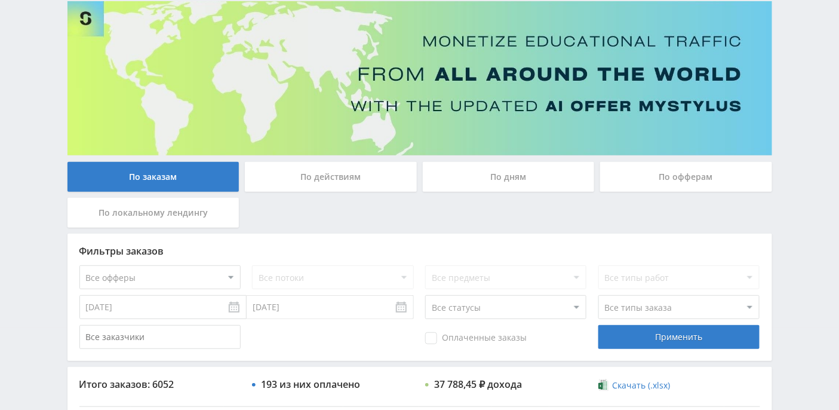
scroll to position [159, 0]
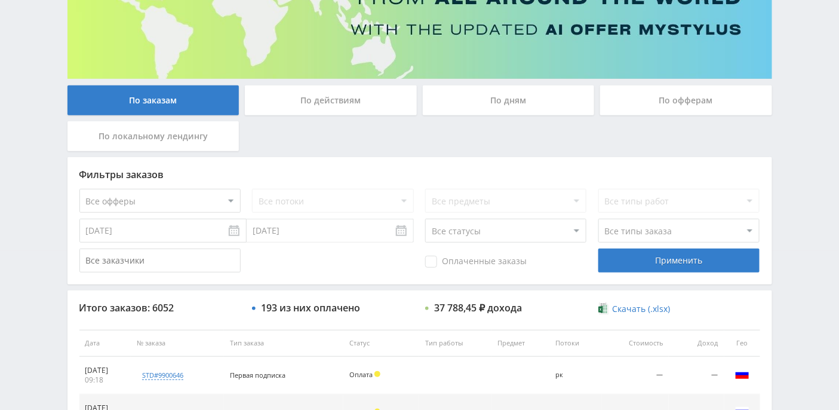
click at [513, 90] on div "По дням" at bounding box center [509, 100] width 172 height 30
click at [0, 0] on input "По дням" at bounding box center [0, 0] width 0 height 0
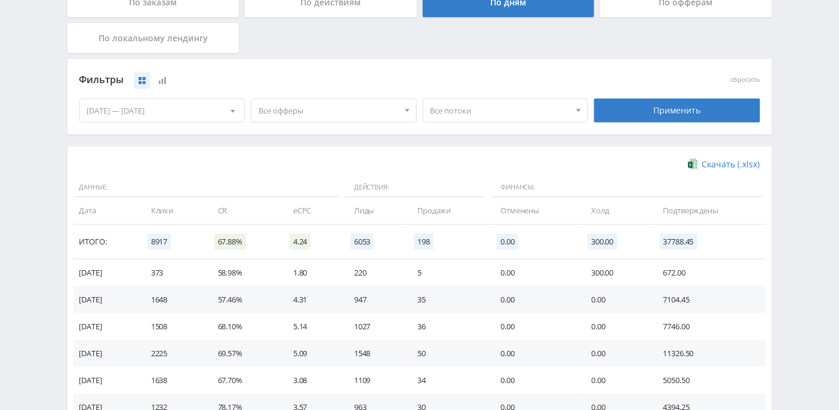
scroll to position [318, 0]
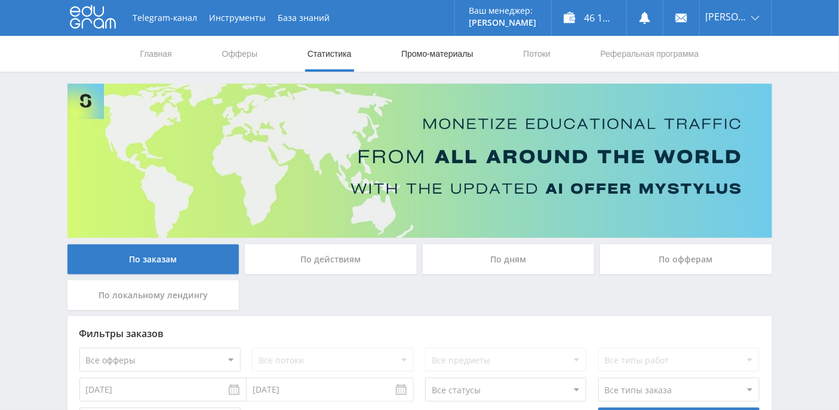
click at [449, 56] on link "Промо-материалы" at bounding box center [437, 54] width 74 height 36
select select "376"
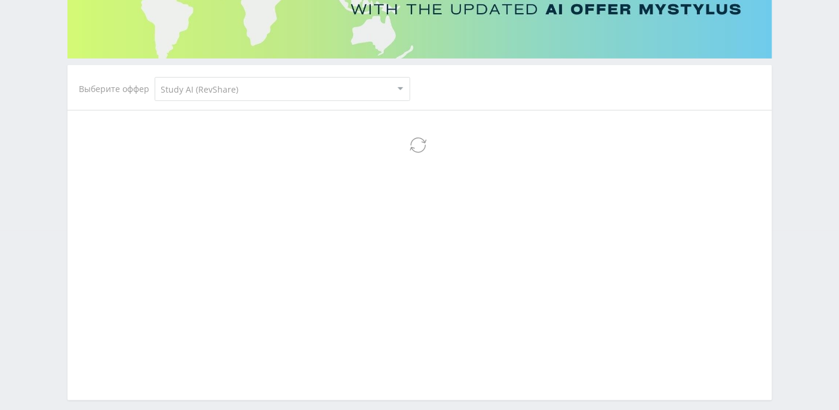
select select "376"
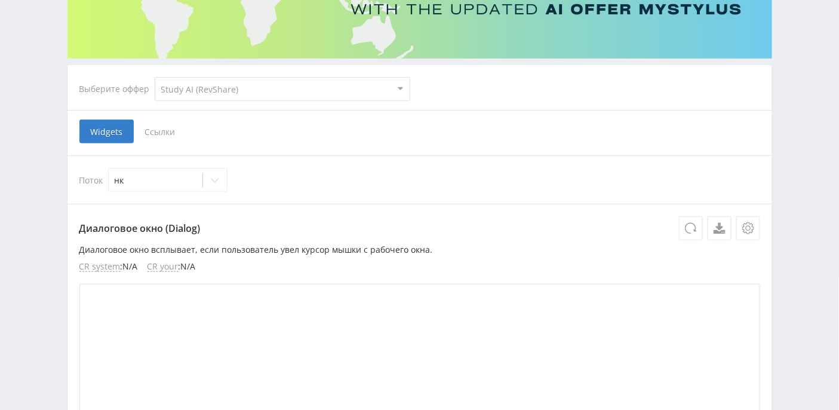
scroll to position [241, 0]
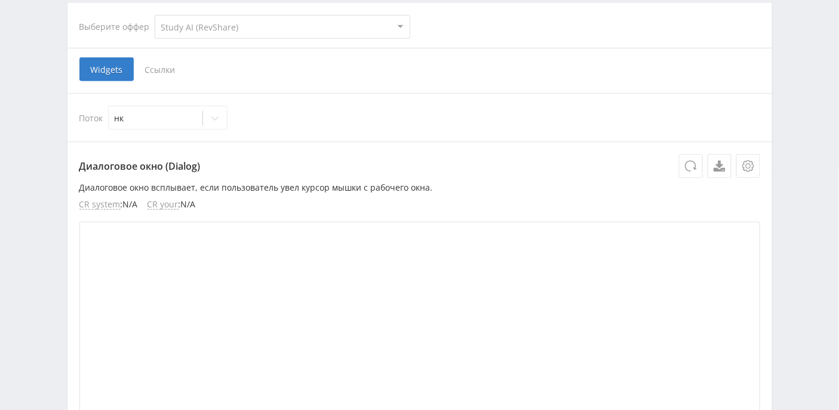
click at [158, 67] on span "Ссылки" at bounding box center [160, 69] width 53 height 24
click at [0, 0] on input "Ссылки" at bounding box center [0, 0] width 0 height 0
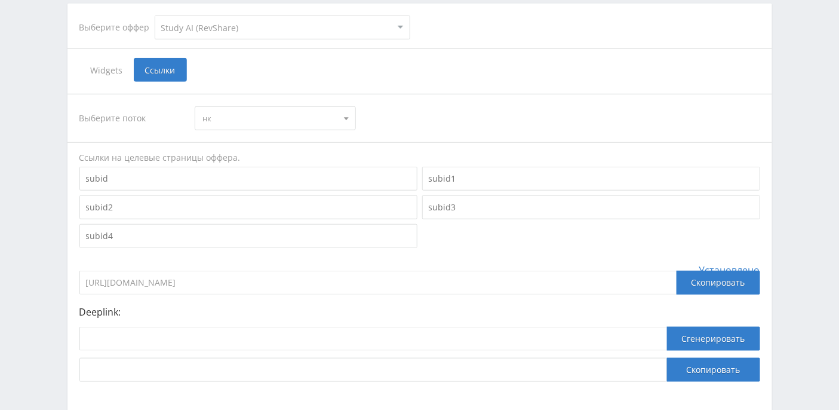
scroll to position [227, 0]
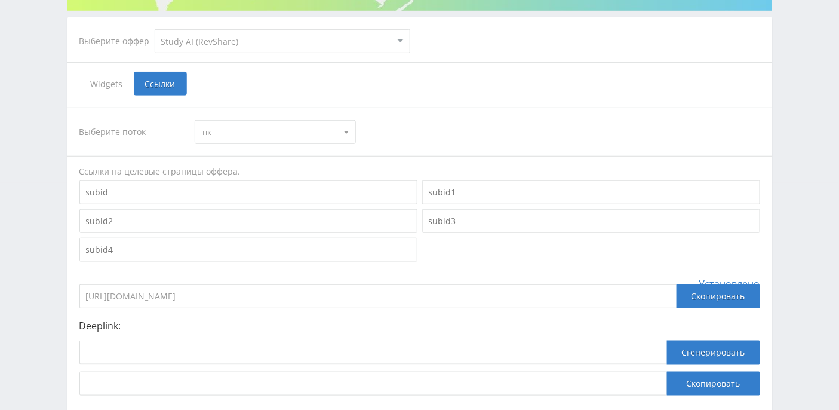
click at [282, 130] on span "нк" at bounding box center [269, 132] width 135 height 23
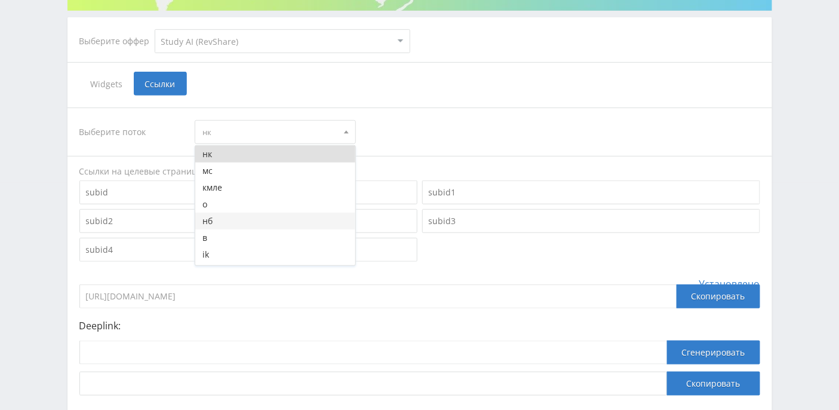
click at [251, 217] on button "нб" at bounding box center [275, 221] width 160 height 17
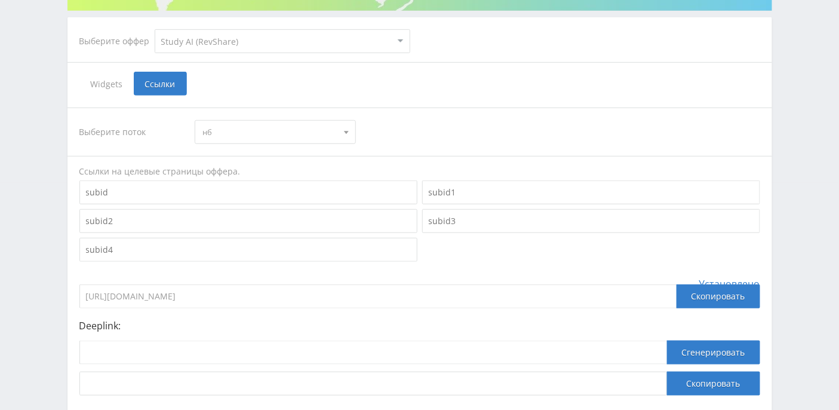
scroll to position [306, 0]
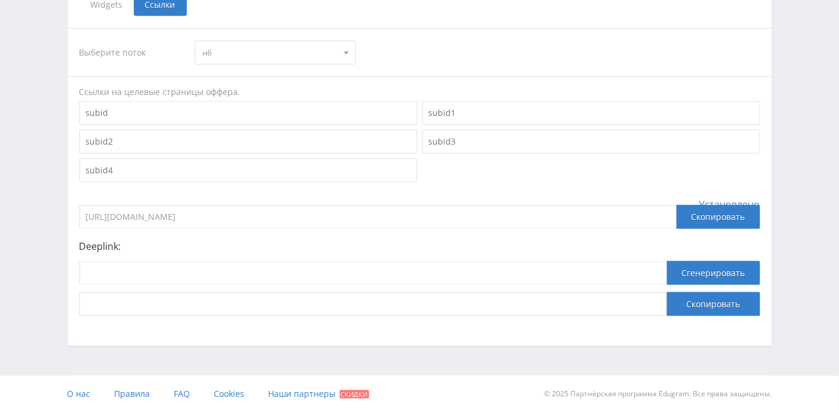
drag, startPoint x: 268, startPoint y: 214, endPoint x: 39, endPoint y: 211, distance: 229.4
click at [39, 211] on div "Telegram-канал Инструменты База знаний Ваш менеджер: Alex Alex Online @edugram_…" at bounding box center [419, 53] width 839 height 718
click at [237, 271] on input at bounding box center [373, 273] width 588 height 24
paste input "https://study24.ai/chat/google_image"
type input "https://study24.ai/chat/google_image"
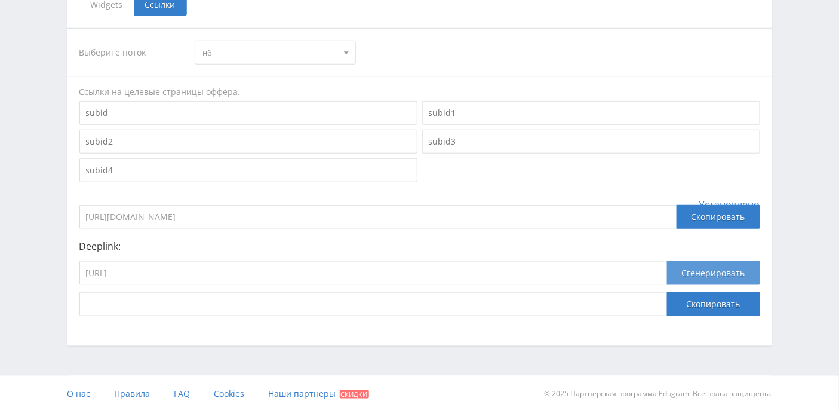
click at [711, 266] on button "Сгенерировать" at bounding box center [713, 273] width 93 height 24
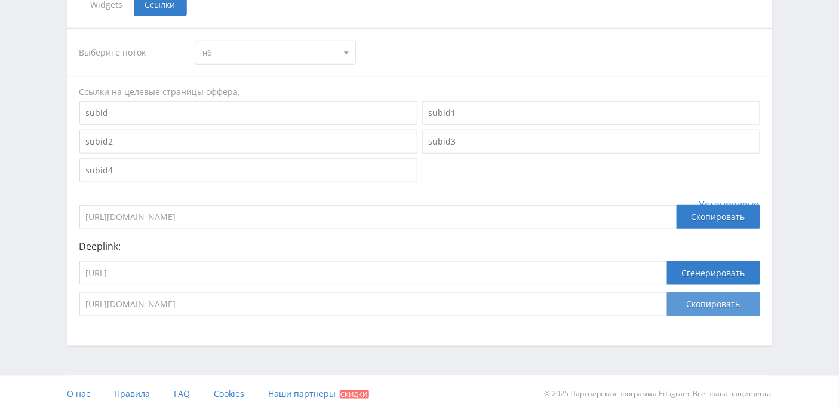
click at [713, 303] on button "Скопировать" at bounding box center [713, 304] width 93 height 24
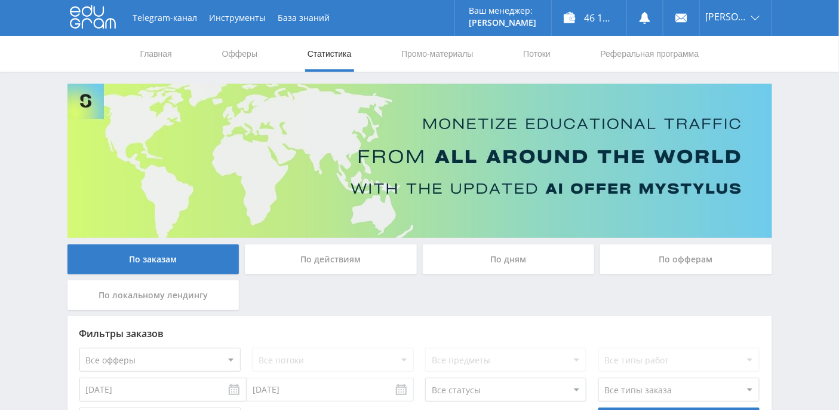
click at [503, 251] on div "По дням" at bounding box center [509, 259] width 172 height 30
click at [0, 0] on input "По дням" at bounding box center [0, 0] width 0 height 0
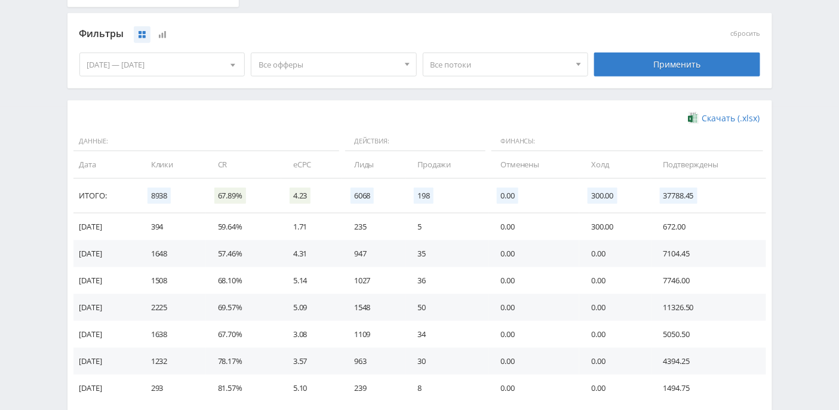
scroll to position [317, 0]
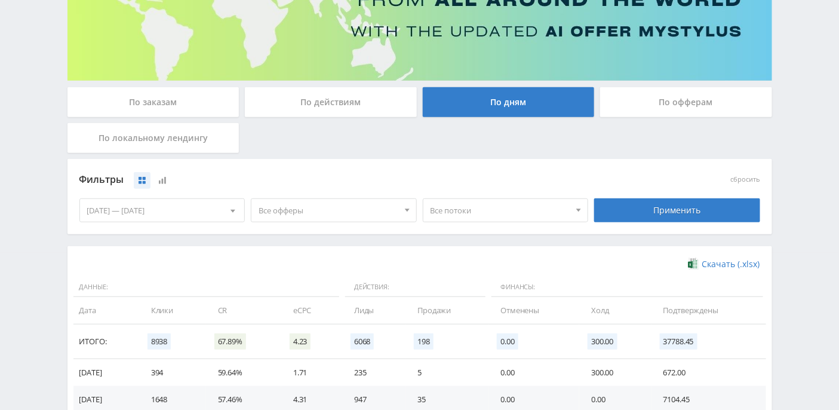
click at [137, 102] on div "По заказам" at bounding box center [153, 102] width 172 height 30
click at [0, 0] on input "По заказам" at bounding box center [0, 0] width 0 height 0
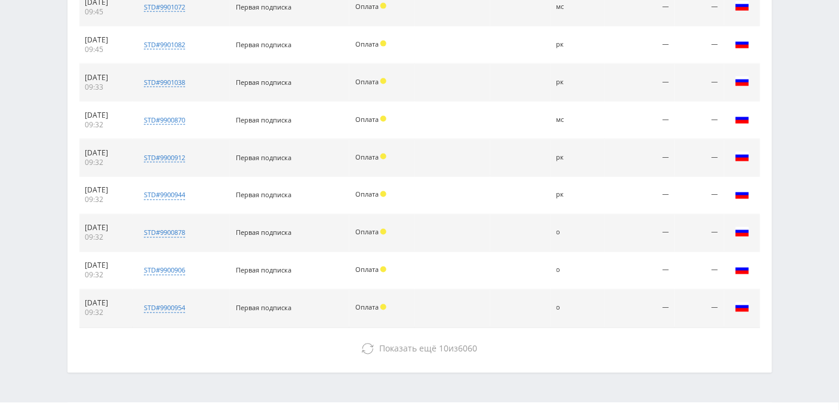
scroll to position [589, 0]
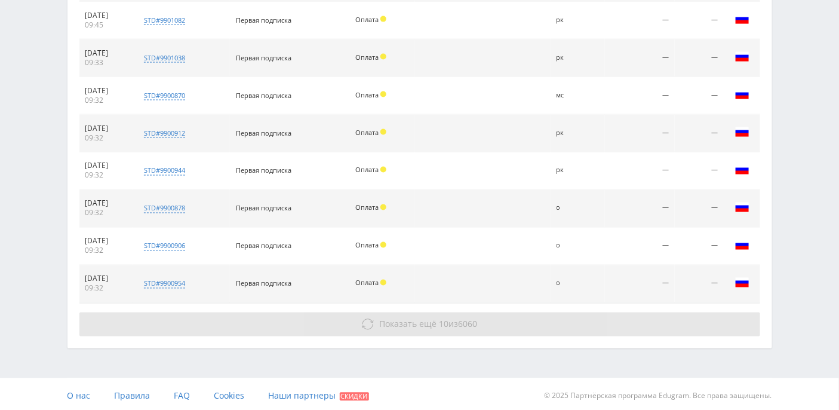
click at [418, 324] on span "Показать ещё" at bounding box center [407, 323] width 57 height 11
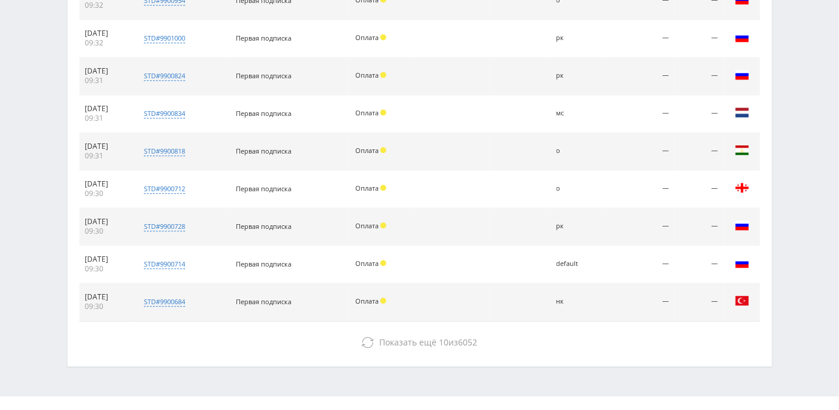
scroll to position [887, 0]
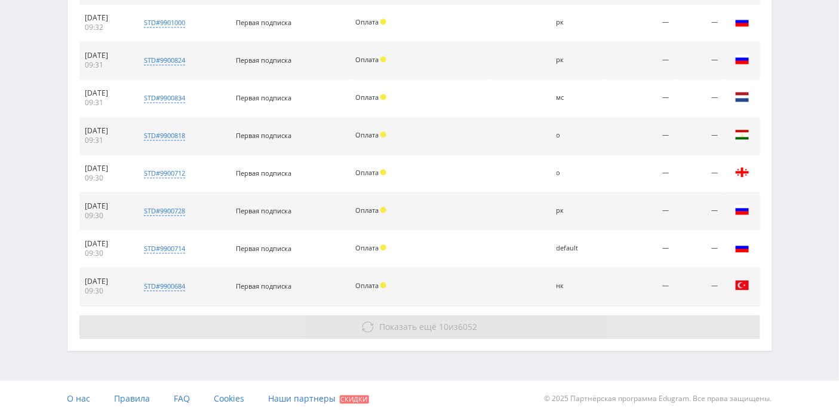
click at [424, 321] on span "Показать ещё" at bounding box center [407, 326] width 57 height 11
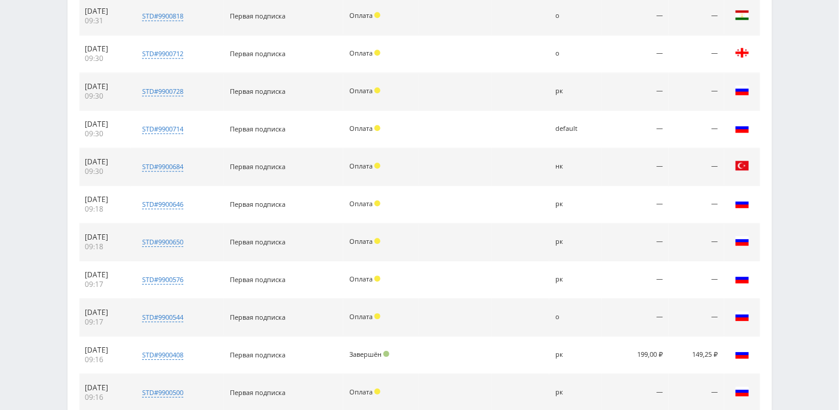
scroll to position [1047, 0]
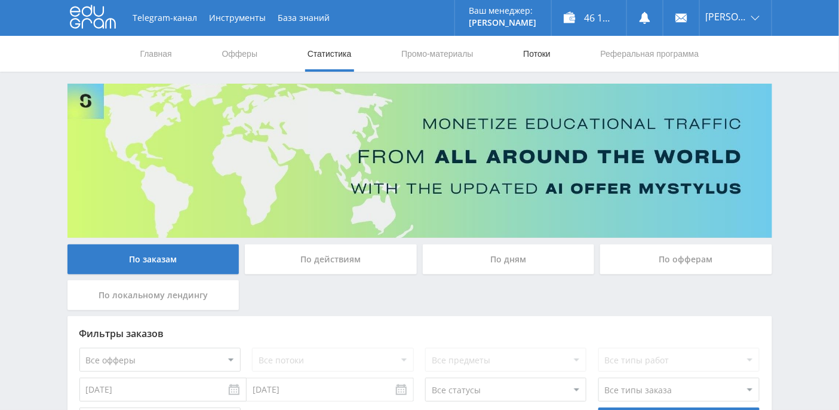
click at [532, 56] on link "Потоки" at bounding box center [537, 54] width 30 height 36
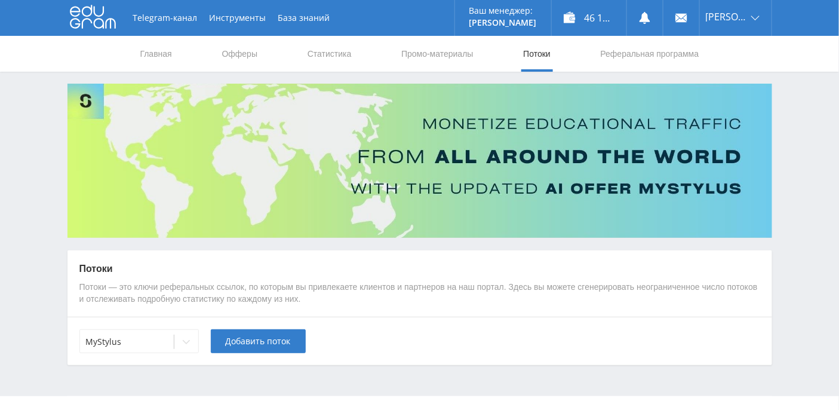
scroll to position [21, 0]
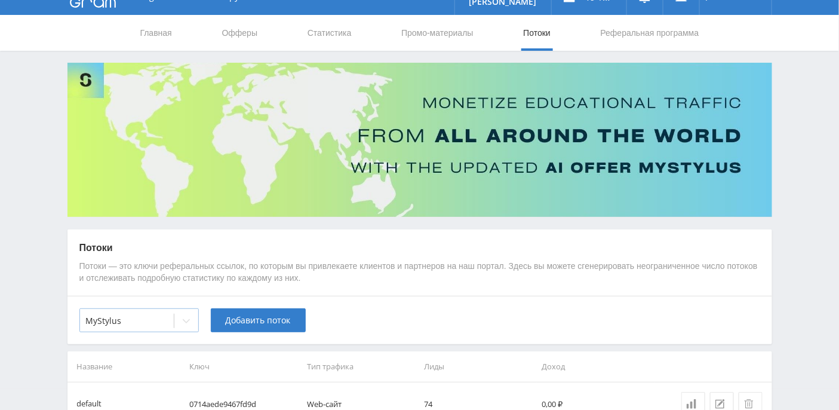
click at [191, 319] on div at bounding box center [186, 321] width 24 height 24
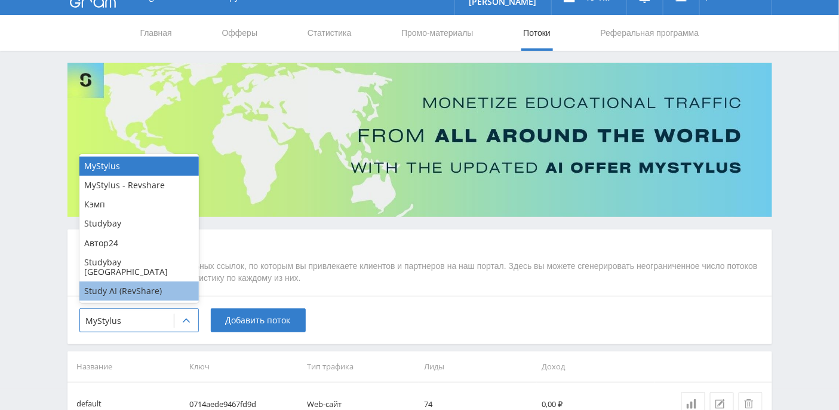
click at [122, 293] on div "Study AI (RevShare)" at bounding box center [138, 290] width 119 height 19
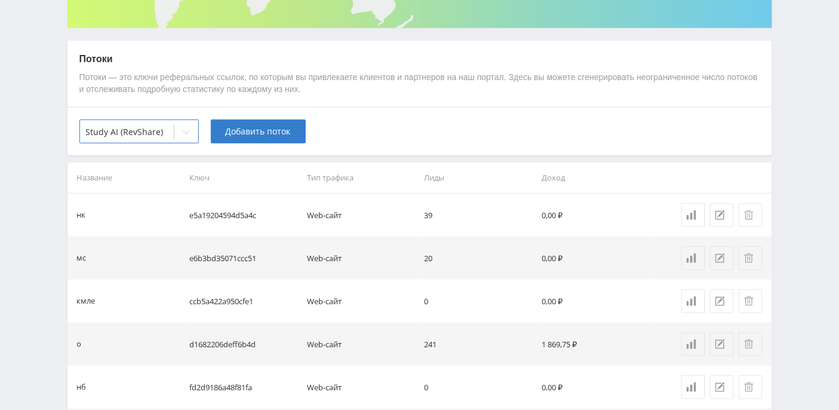
scroll to position [0, 0]
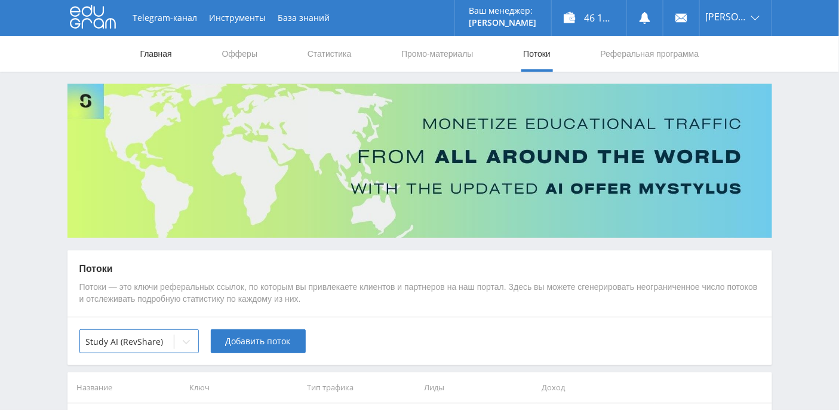
click at [164, 56] on link "Главная" at bounding box center [156, 54] width 34 height 36
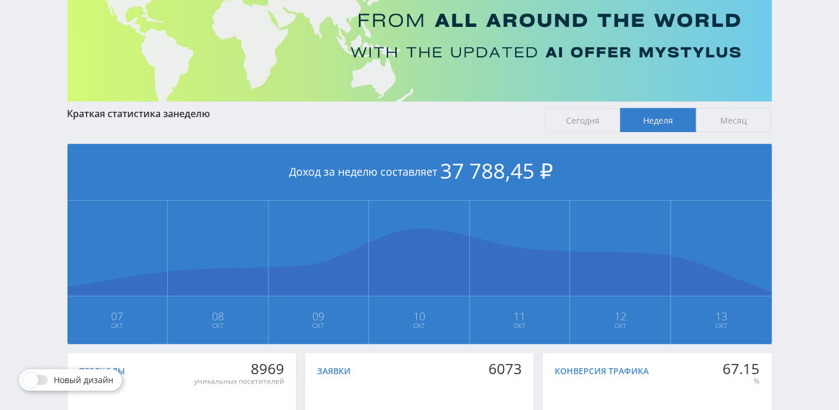
scroll to position [299, 0]
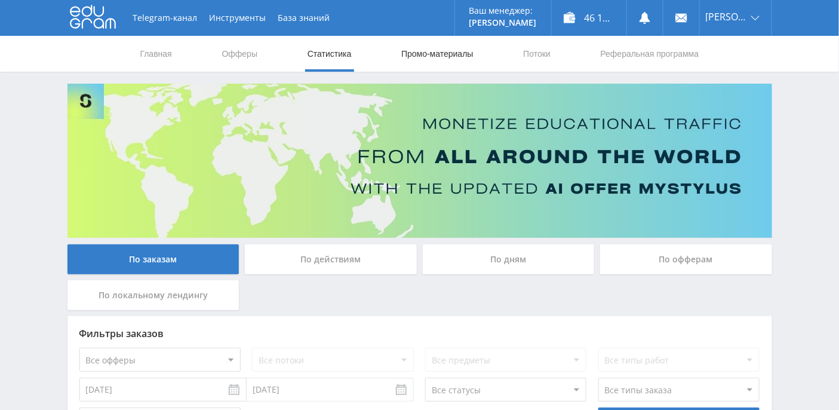
click at [453, 51] on link "Промо-материалы" at bounding box center [437, 54] width 74 height 36
select select "376"
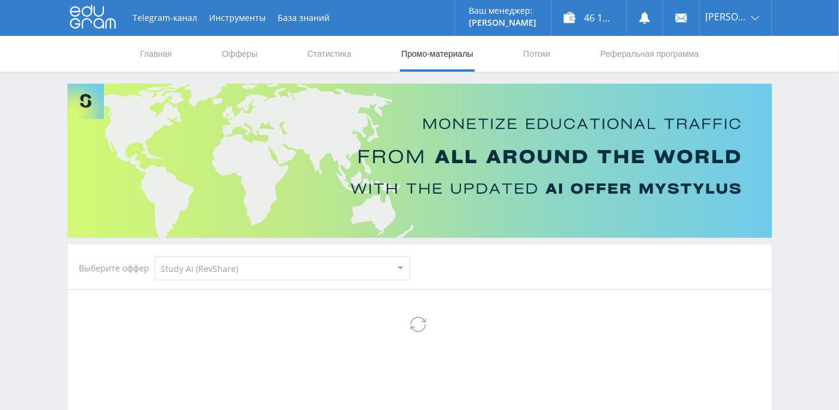
select select "376"
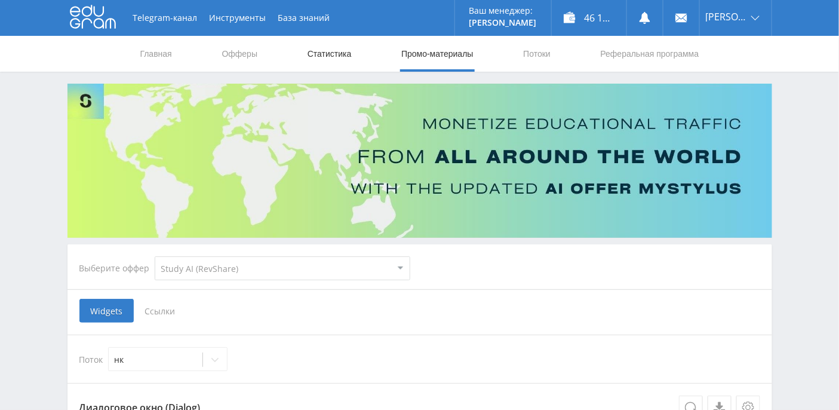
click at [334, 52] on link "Статистика" at bounding box center [329, 54] width 47 height 36
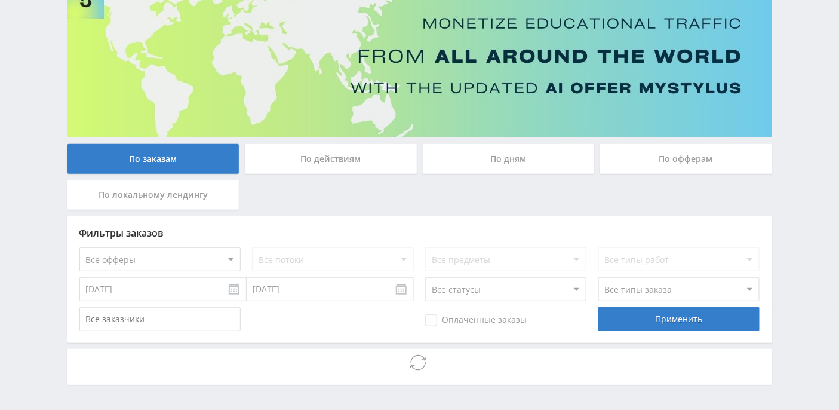
scroll to position [140, 0]
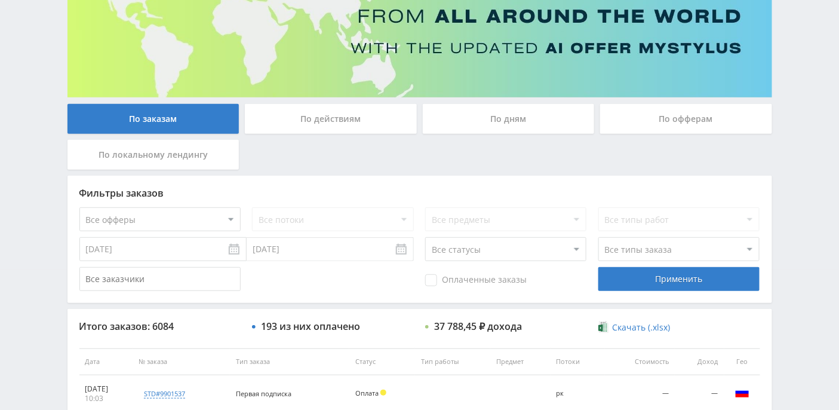
click at [513, 120] on div "По дням" at bounding box center [509, 119] width 172 height 30
click at [0, 0] on input "По дням" at bounding box center [0, 0] width 0 height 0
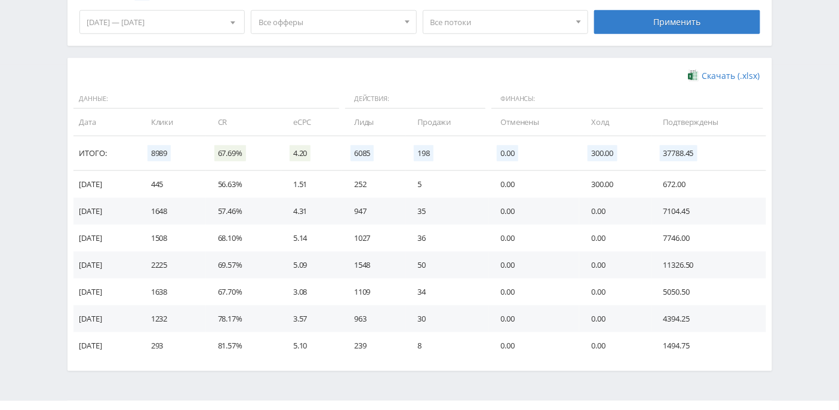
scroll to position [368, 0]
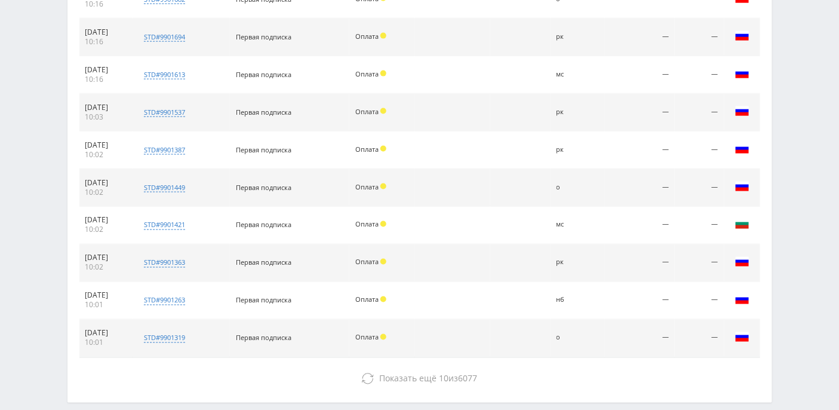
scroll to position [572, 0]
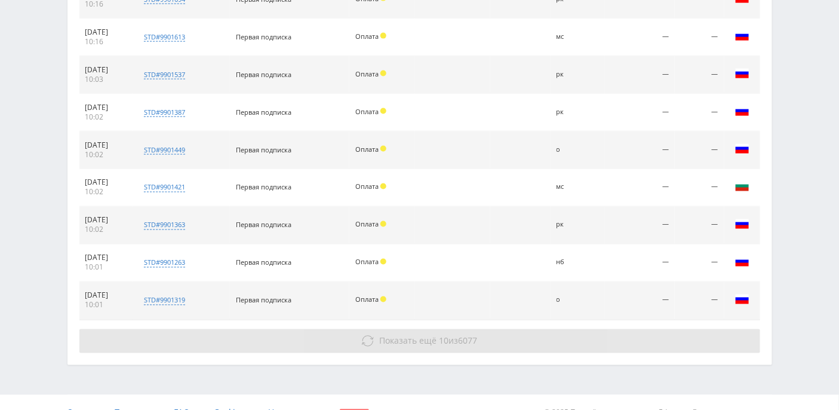
click at [383, 340] on span "Показать ещё" at bounding box center [407, 340] width 57 height 11
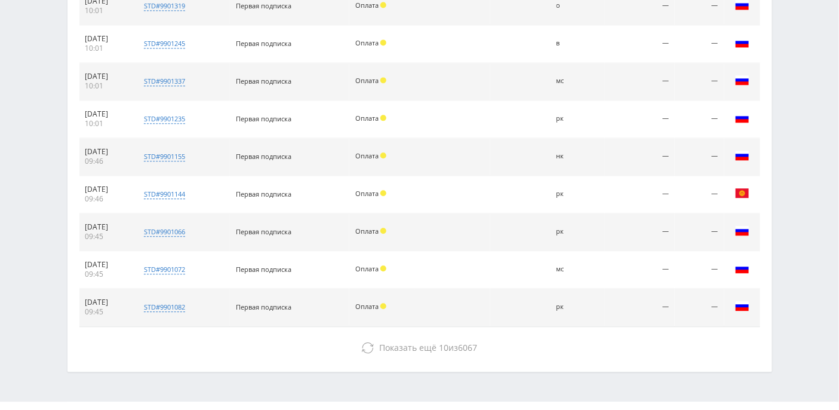
scroll to position [887, 0]
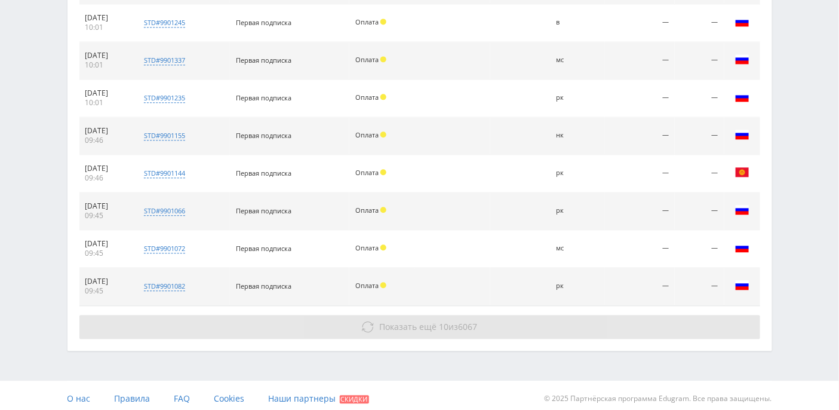
click at [382, 323] on span "Показать ещё" at bounding box center [407, 326] width 57 height 11
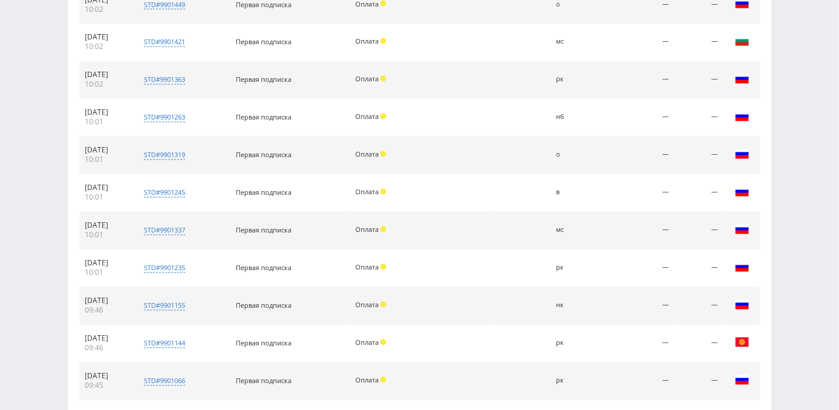
scroll to position [231, 0]
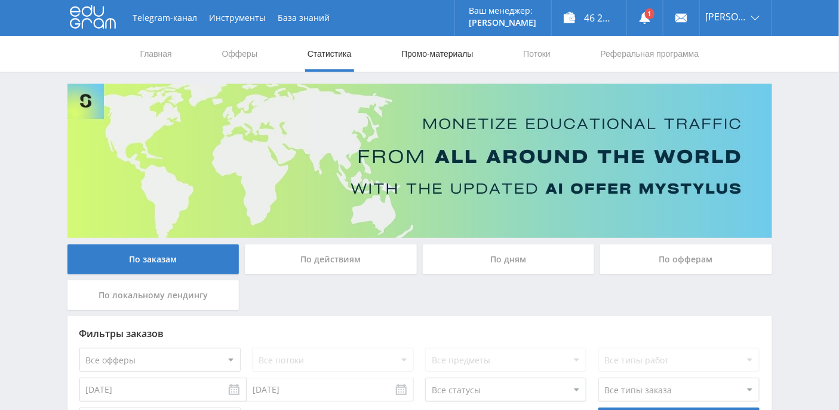
click at [463, 55] on link "Промо-материалы" at bounding box center [437, 54] width 74 height 36
select select "376"
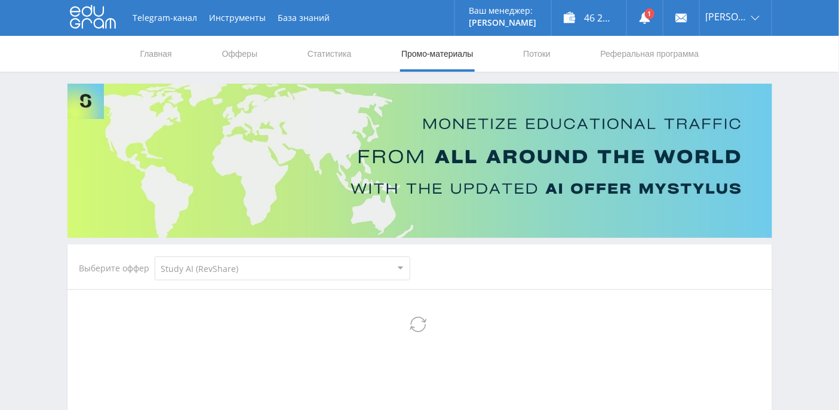
select select "376"
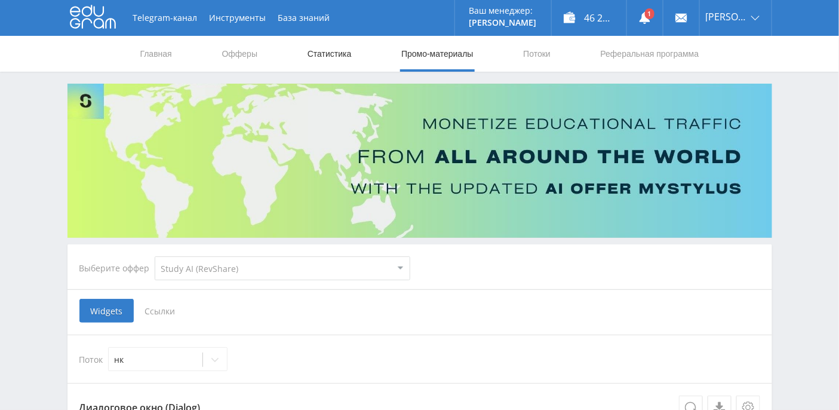
click at [323, 58] on link "Статистика" at bounding box center [329, 54] width 47 height 36
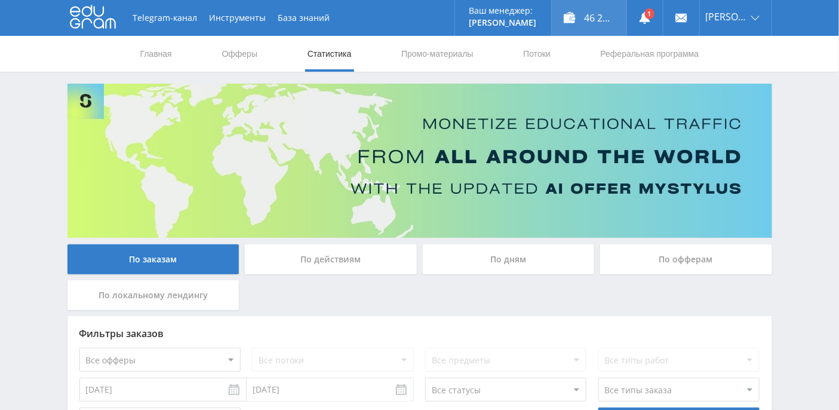
click at [608, 20] on div "46 284,31 ₽" at bounding box center [589, 18] width 75 height 36
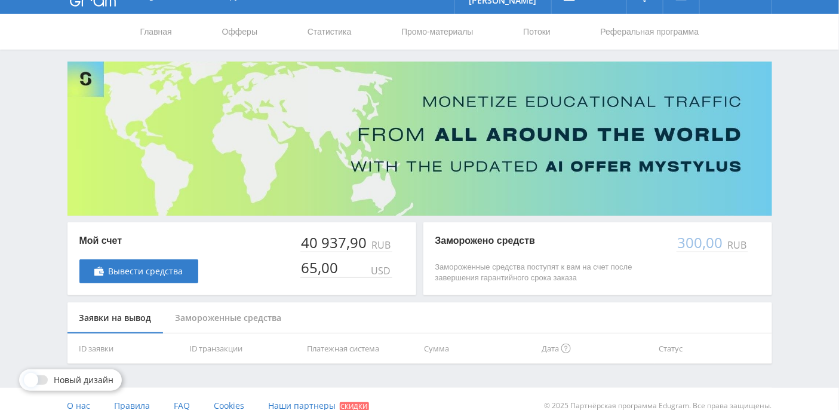
scroll to position [34, 0]
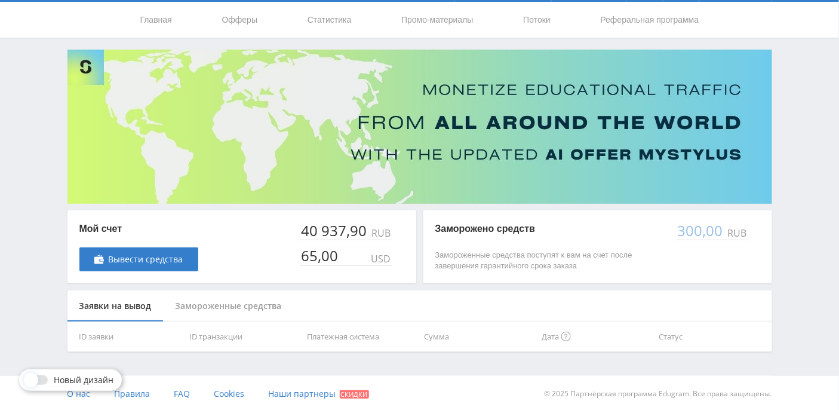
click at [262, 308] on div "Замороженные средства" at bounding box center [229, 306] width 130 height 32
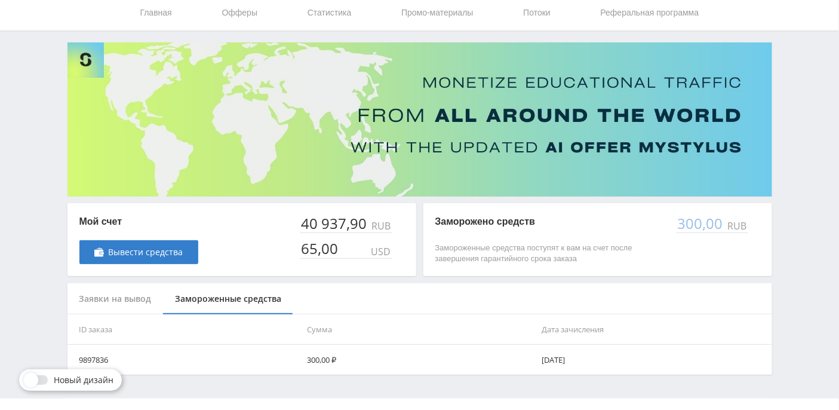
scroll to position [65, 0]
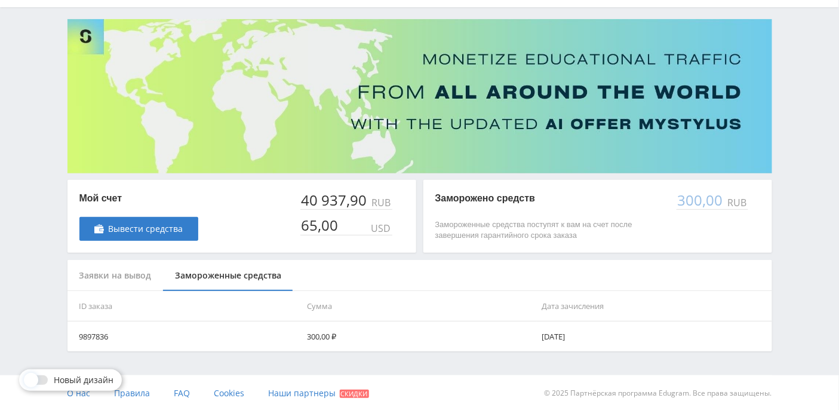
click at [121, 271] on div "Заявки на вывод" at bounding box center [115, 276] width 96 height 32
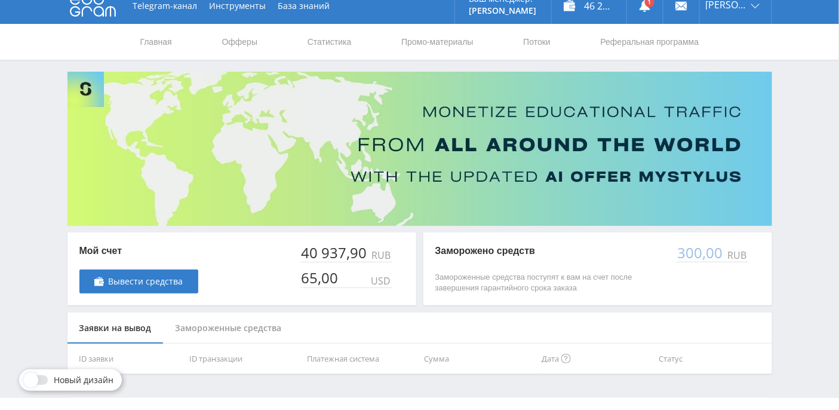
scroll to position [0, 0]
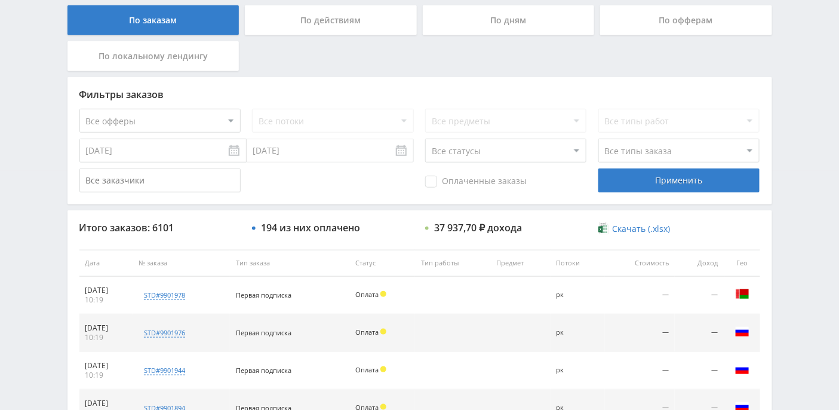
click at [483, 25] on div "По дням" at bounding box center [509, 20] width 172 height 30
click at [0, 0] on input "По дням" at bounding box center [0, 0] width 0 height 0
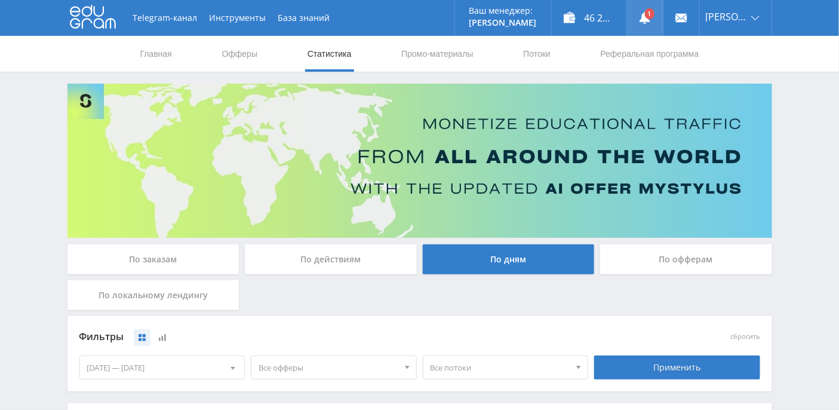
click at [650, 20] on use at bounding box center [645, 18] width 11 height 12
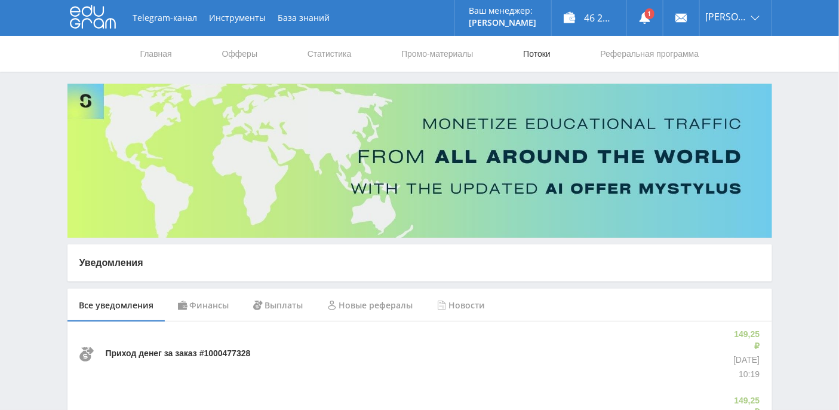
click at [543, 59] on link "Потоки" at bounding box center [537, 54] width 30 height 36
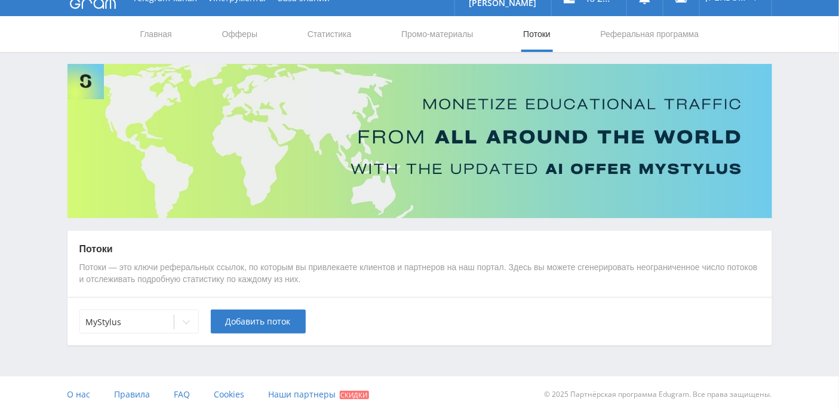
scroll to position [21, 0]
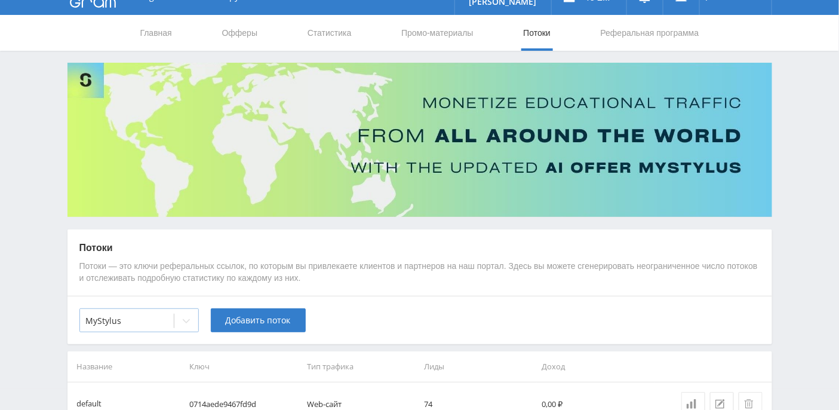
click at [183, 323] on icon at bounding box center [187, 321] width 10 height 10
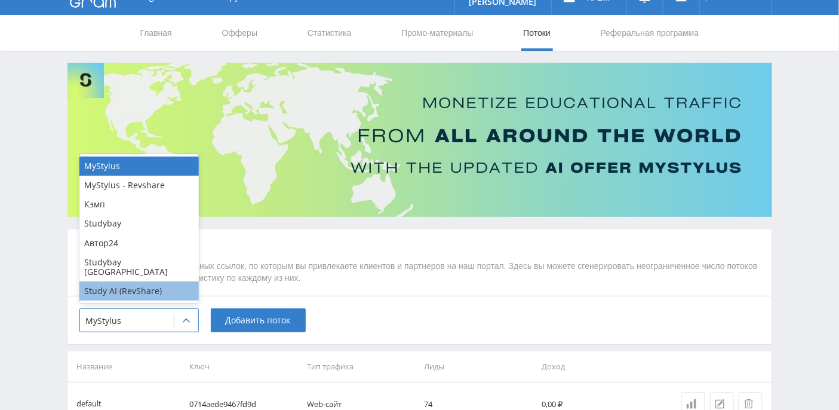
click at [133, 293] on div "Study AI (RevShare)" at bounding box center [138, 290] width 119 height 19
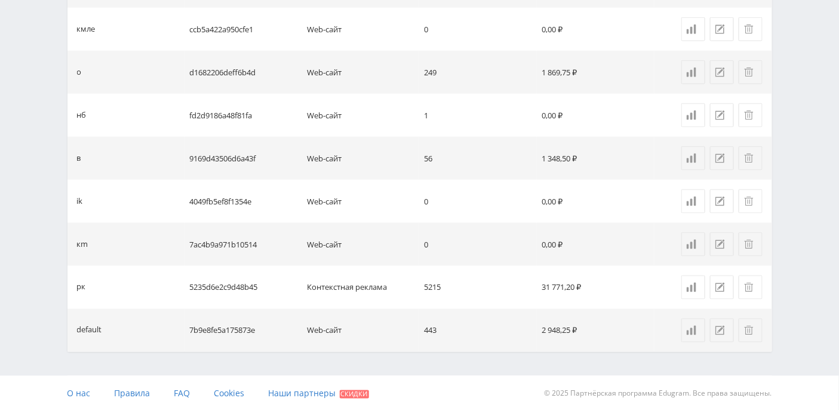
scroll to position [0, 0]
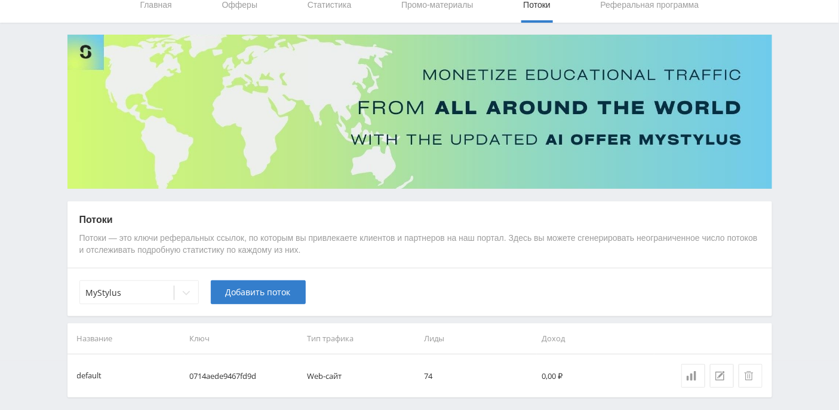
scroll to position [94, 0]
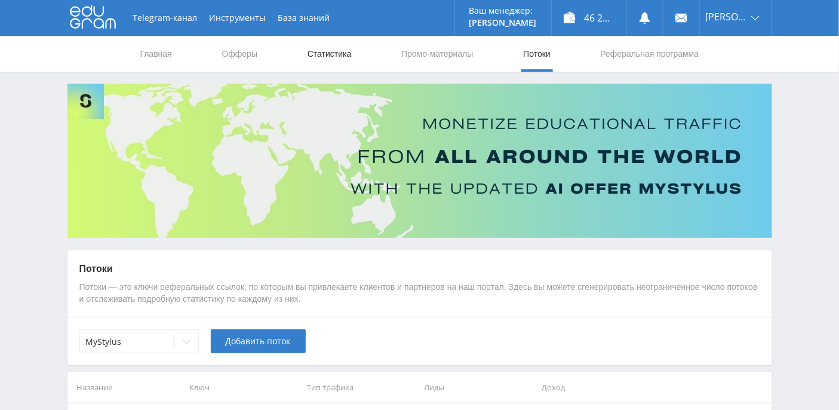
click at [309, 54] on link "Статистика" at bounding box center [329, 54] width 47 height 36
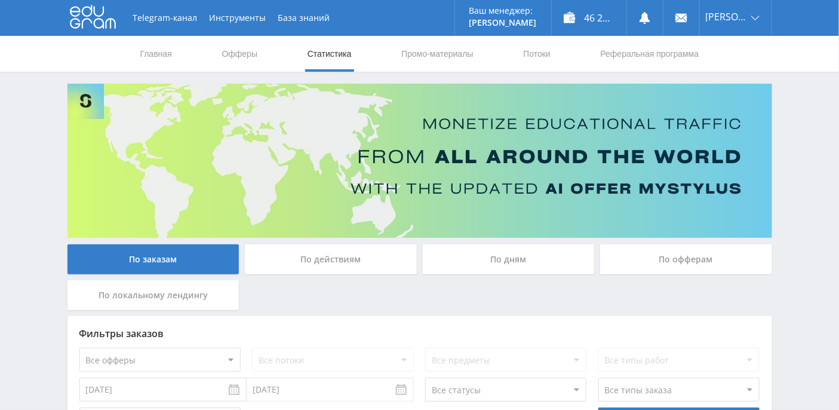
click at [510, 249] on div "По дням" at bounding box center [509, 259] width 172 height 30
click at [0, 0] on input "По дням" at bounding box center [0, 0] width 0 height 0
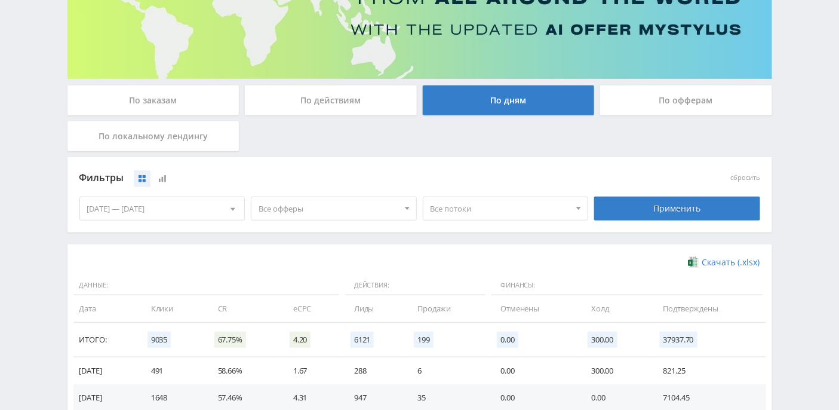
click at [182, 101] on div "По заказам" at bounding box center [153, 100] width 172 height 30
click at [0, 0] on input "По заказам" at bounding box center [0, 0] width 0 height 0
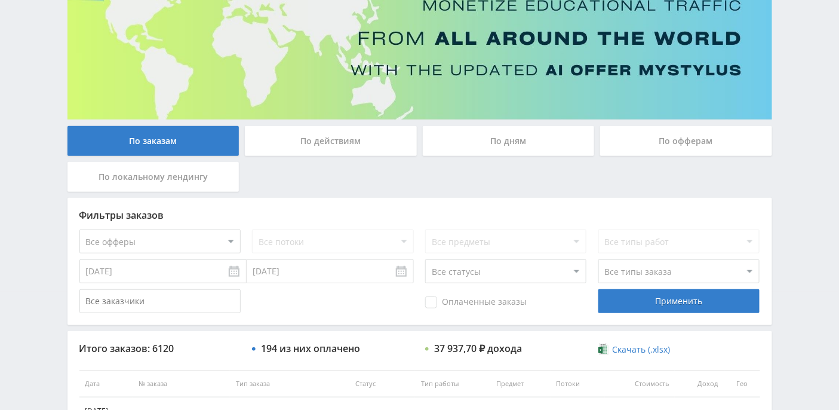
scroll to position [72, 0]
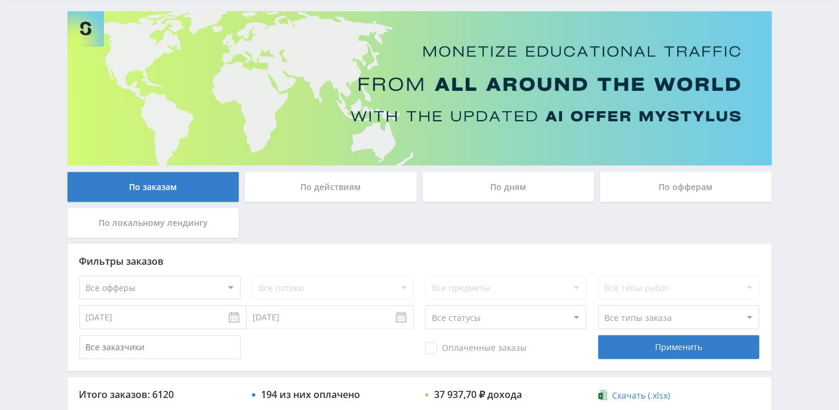
click at [504, 194] on div "По дням" at bounding box center [509, 187] width 172 height 30
click at [0, 0] on input "По дням" at bounding box center [0, 0] width 0 height 0
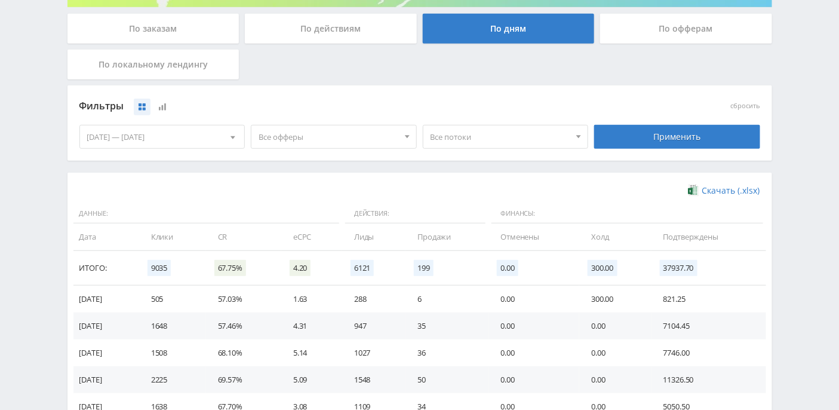
scroll to position [324, 0]
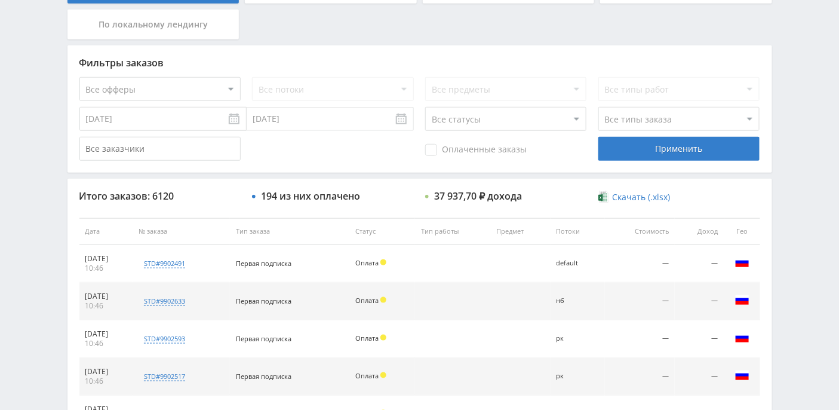
scroll to position [8, 0]
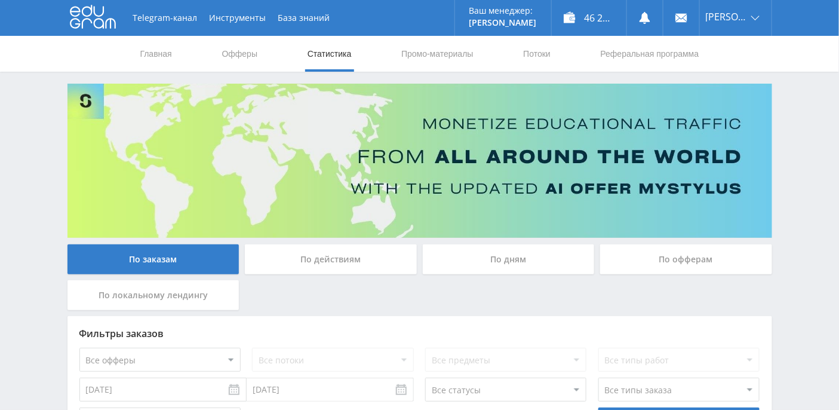
click at [473, 254] on div "По дням" at bounding box center [509, 259] width 172 height 30
click at [0, 0] on input "По дням" at bounding box center [0, 0] width 0 height 0
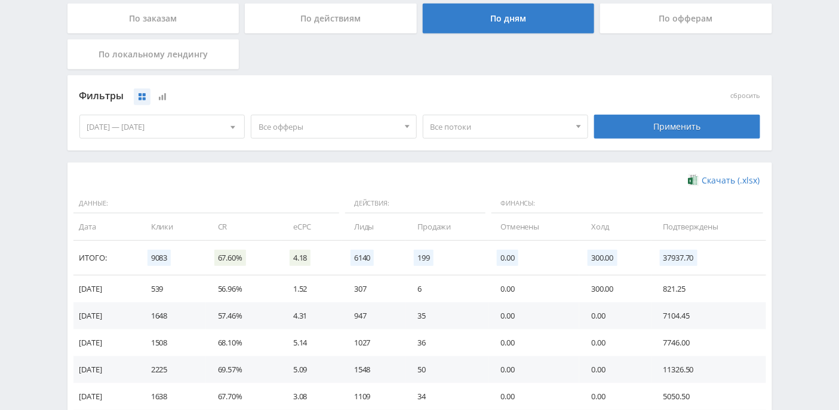
scroll to position [321, 0]
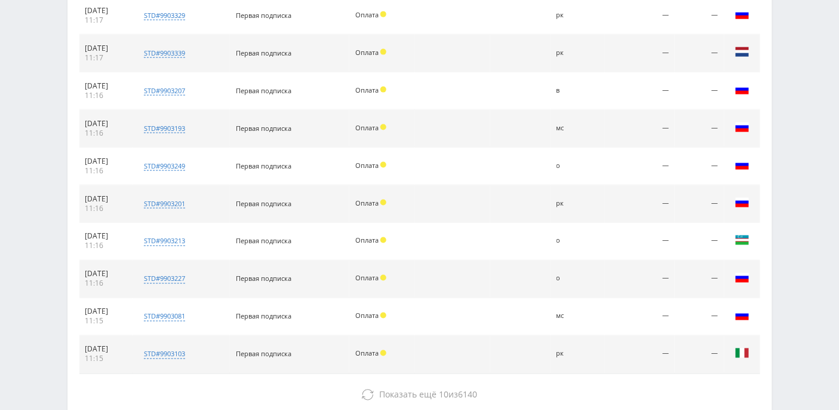
scroll to position [586, 0]
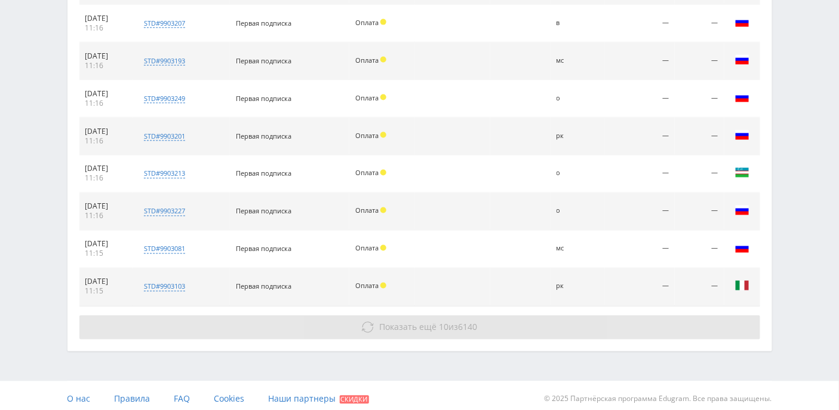
click at [401, 332] on button "Показать ещё 10 из 6140" at bounding box center [419, 327] width 681 height 24
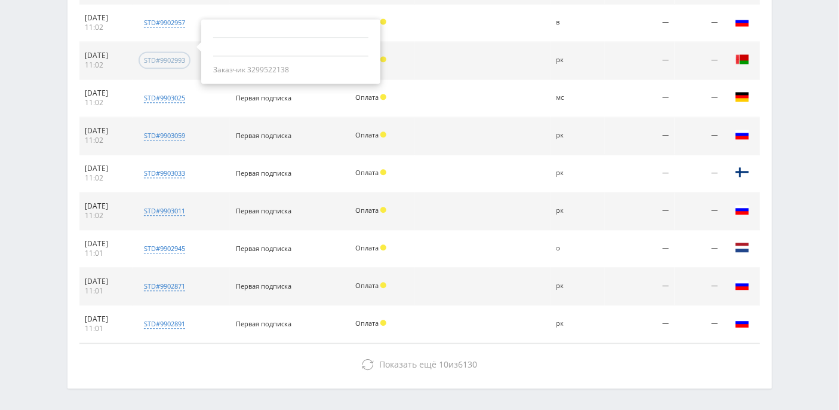
scroll to position [925, 0]
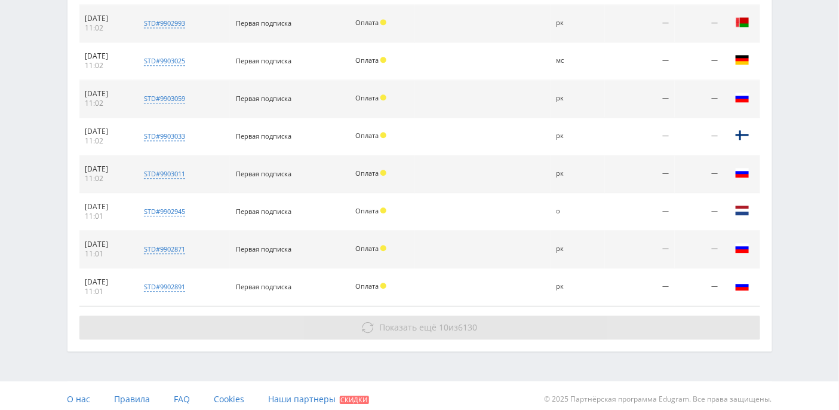
click at [381, 326] on span "Показать ещё" at bounding box center [407, 326] width 57 height 11
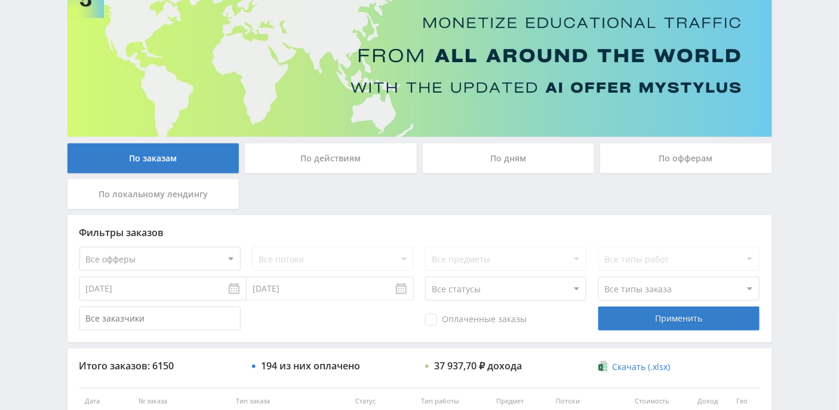
scroll to position [0, 0]
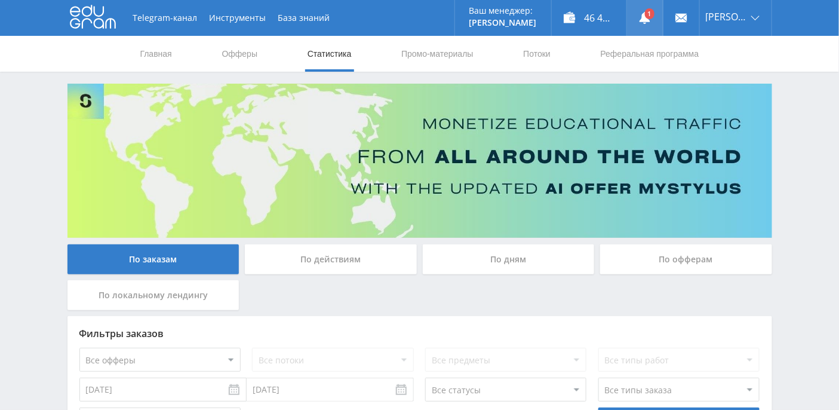
click at [663, 14] on link at bounding box center [645, 18] width 36 height 36
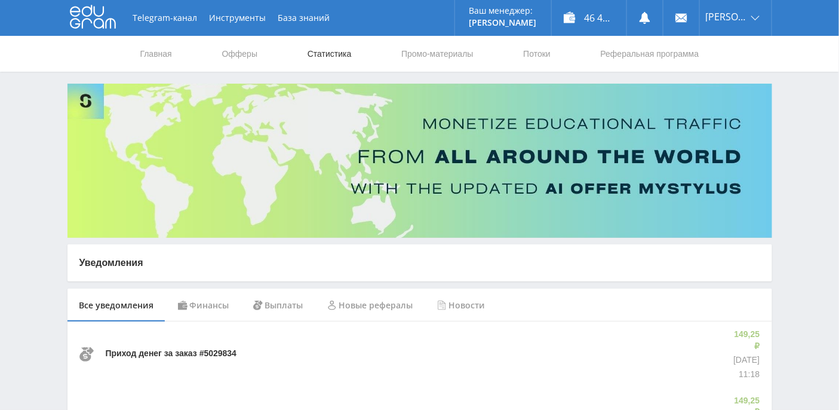
click at [353, 56] on link "Статистика" at bounding box center [329, 54] width 47 height 36
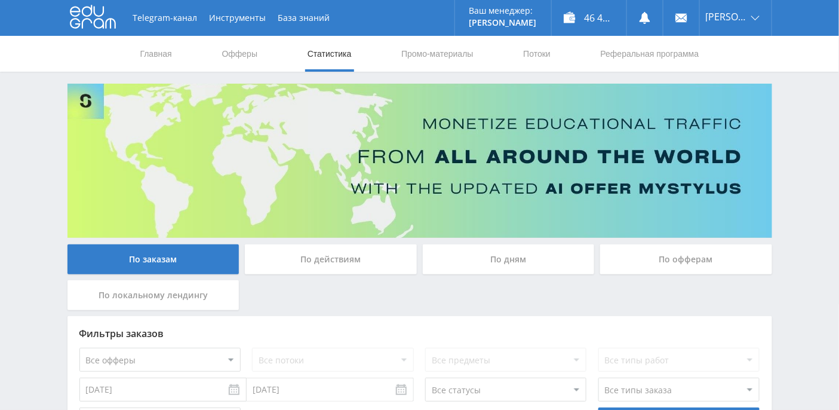
click at [519, 259] on div "По дням" at bounding box center [509, 259] width 172 height 30
click at [0, 0] on input "По дням" at bounding box center [0, 0] width 0 height 0
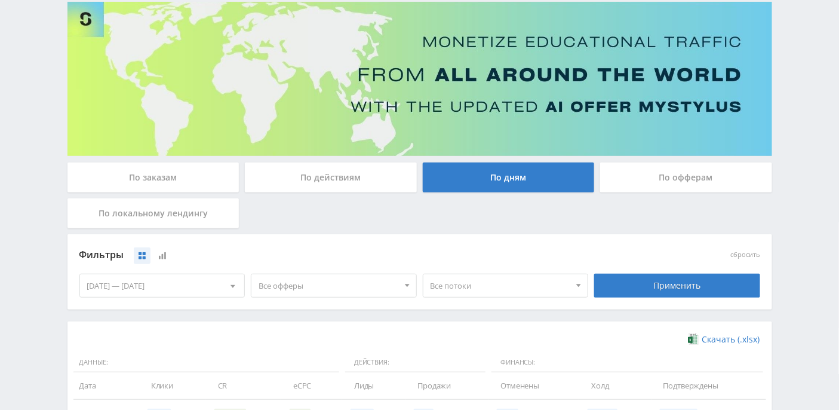
scroll to position [370, 0]
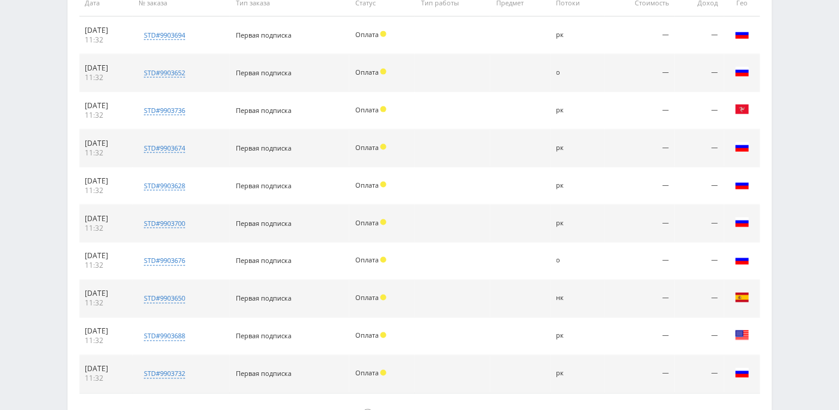
scroll to position [557, 0]
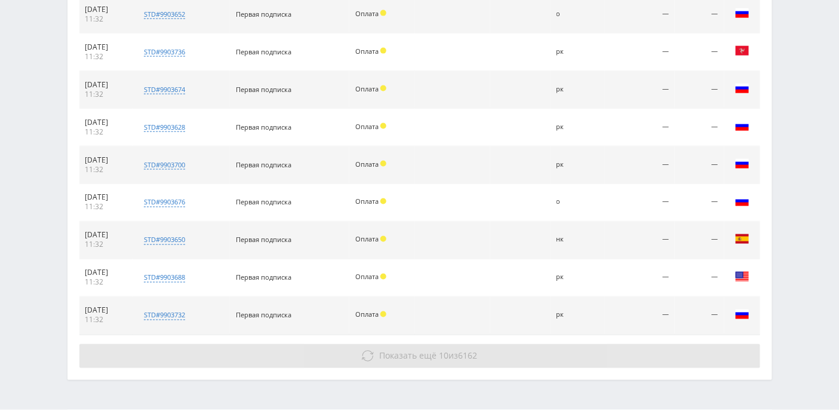
click at [394, 352] on span "Показать ещё" at bounding box center [407, 355] width 57 height 11
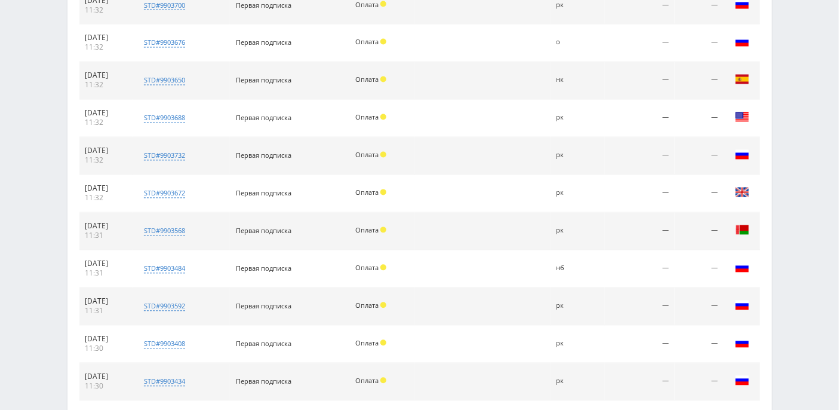
scroll to position [887, 0]
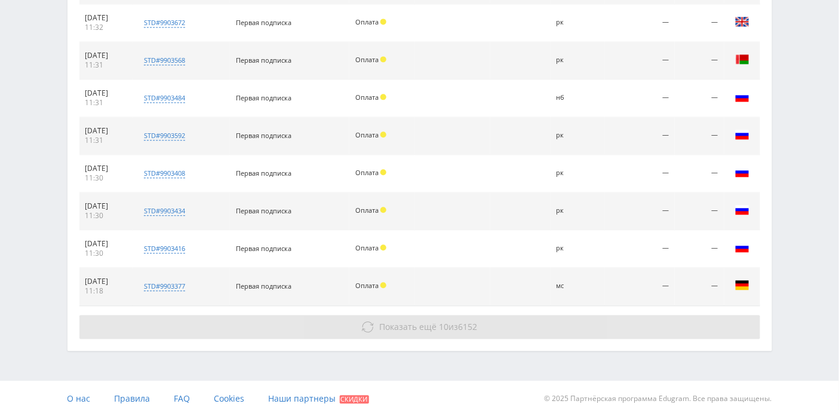
click at [392, 323] on span "Показать ещё" at bounding box center [407, 326] width 57 height 11
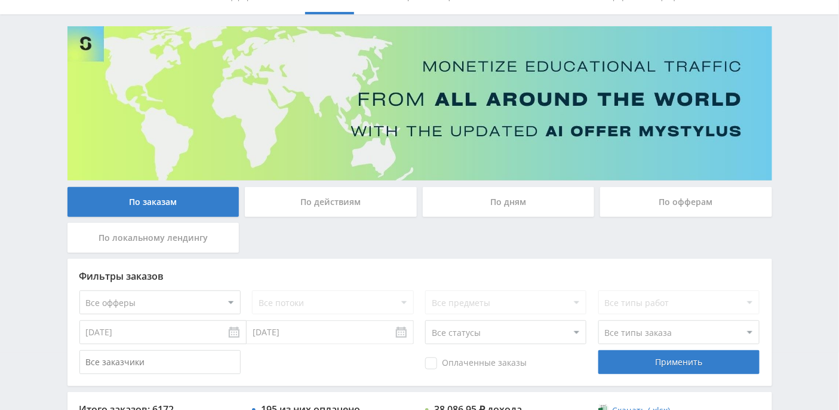
scroll to position [0, 0]
